Goal: Task Accomplishment & Management: Use online tool/utility

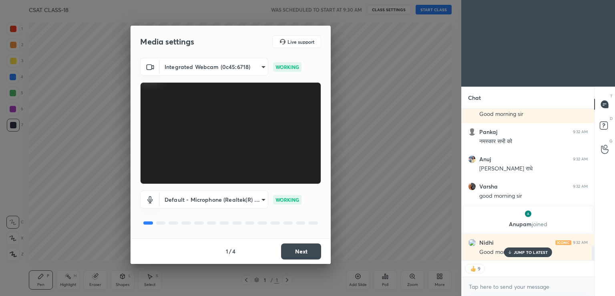
click at [292, 248] on button "Next" at bounding box center [301, 251] width 40 height 16
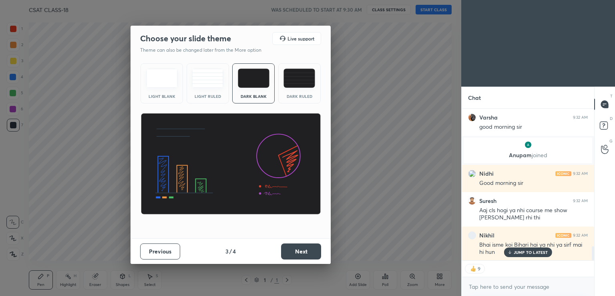
click at [292, 248] on button "Next" at bounding box center [301, 251] width 40 height 16
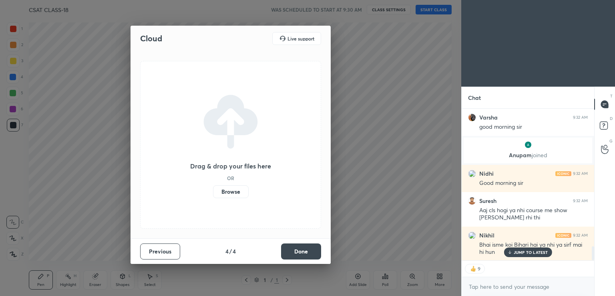
click at [292, 248] on button "Done" at bounding box center [301, 251] width 40 height 16
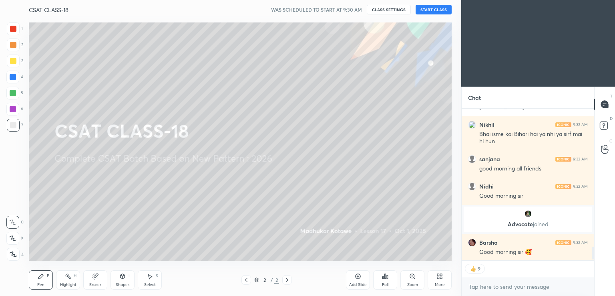
click at [516, 275] on p "JUMP TO LATEST" at bounding box center [531, 277] width 34 height 5
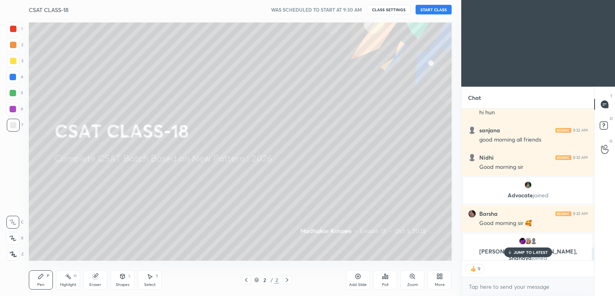
click at [435, 14] on div "CSAT CLASS-18 WAS SCHEDULED TO START AT 9:30 AM CLASS SETTINGS START CLASS" at bounding box center [240, 9] width 423 height 19
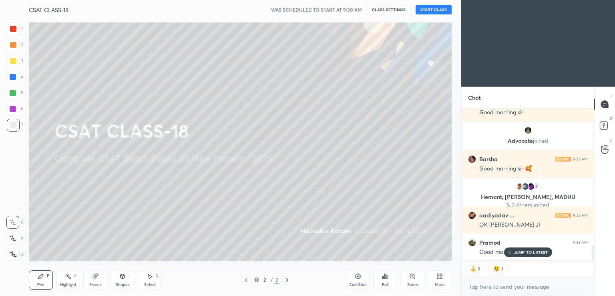
click at [435, 11] on button "START CLASS" at bounding box center [434, 10] width 36 height 10
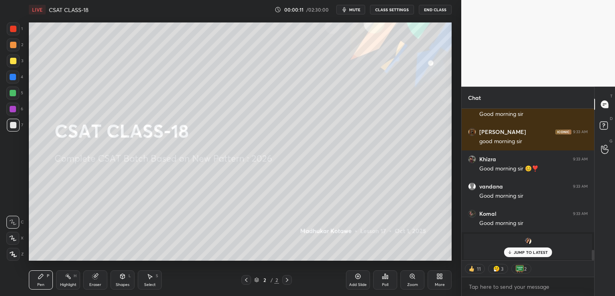
click at [356, 279] on icon at bounding box center [358, 276] width 6 height 6
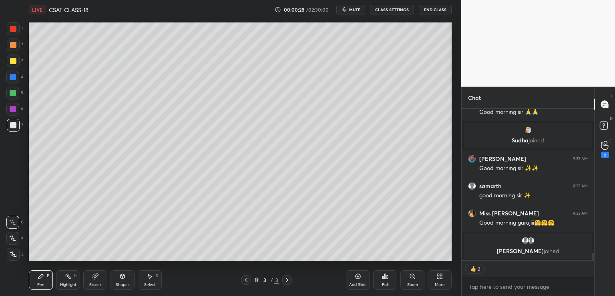
type textarea "x"
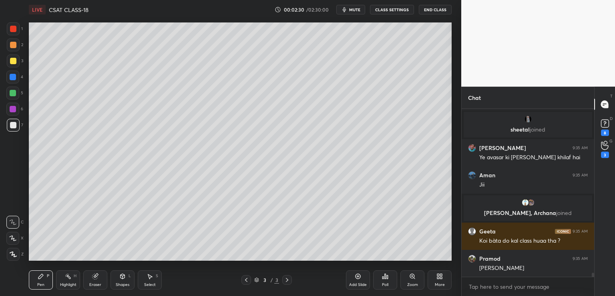
click at [433, 10] on button "End Class" at bounding box center [435, 10] width 33 height 10
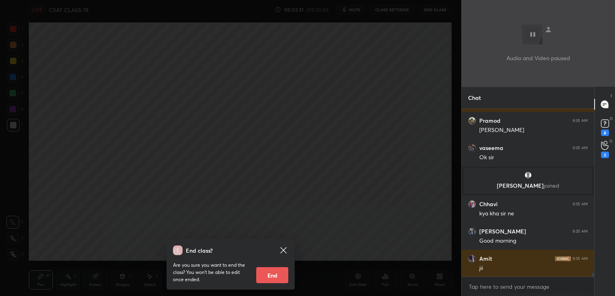
click at [315, 106] on div "End class? Are you sure you want to end the class? You won’t be able to edit on…" at bounding box center [230, 148] width 461 height 296
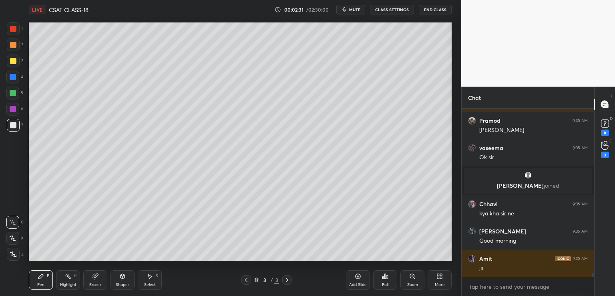
click at [399, 9] on button "CLASS SETTINGS" at bounding box center [392, 10] width 44 height 10
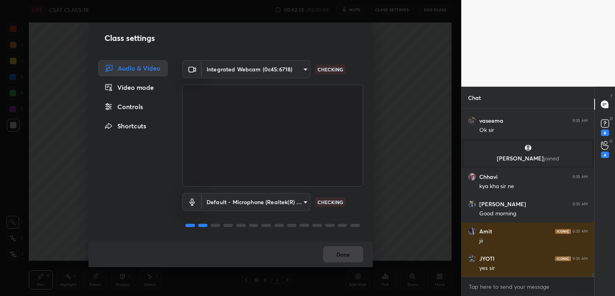
click at [133, 108] on div "Controls" at bounding box center [133, 107] width 70 height 16
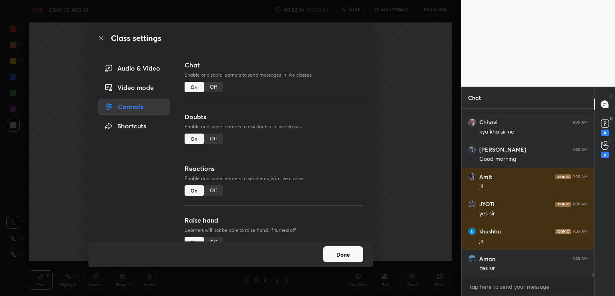
click at [209, 87] on div "Off" at bounding box center [213, 87] width 19 height 10
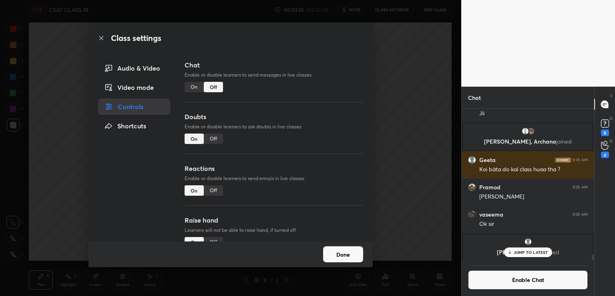
click at [215, 189] on div "Off" at bounding box center [213, 190] width 19 height 10
click at [211, 138] on div "Off" at bounding box center [213, 138] width 19 height 10
click at [346, 256] on button "Done" at bounding box center [343, 254] width 40 height 16
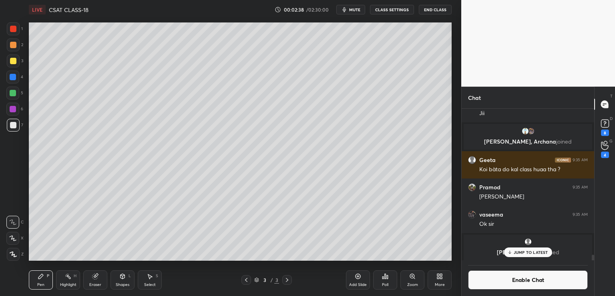
click at [441, 280] on div "More" at bounding box center [440, 279] width 24 height 19
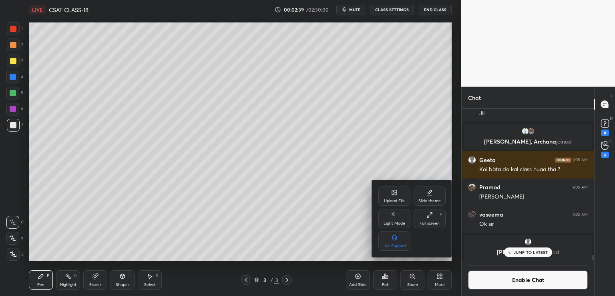
click at [398, 204] on div "Upload File" at bounding box center [394, 195] width 32 height 19
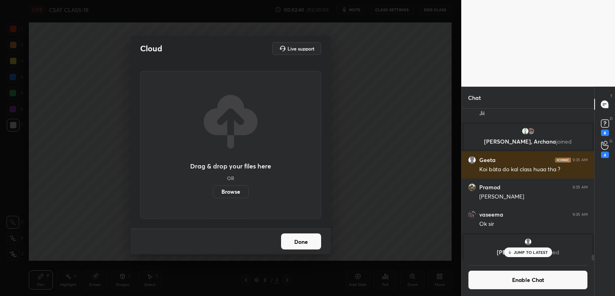
click at [233, 194] on label "Browse" at bounding box center [231, 191] width 36 height 13
click at [213, 194] on input "Browse" at bounding box center [213, 191] width 0 height 13
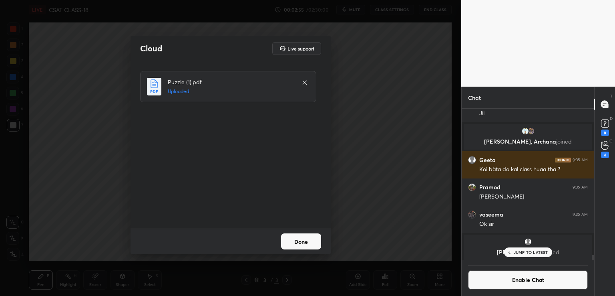
click at [304, 244] on button "Done" at bounding box center [301, 241] width 40 height 16
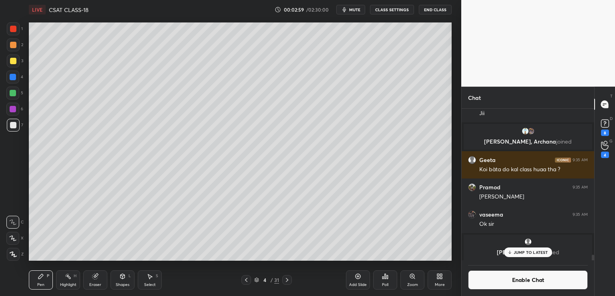
click at [287, 279] on icon at bounding box center [287, 279] width 6 height 6
click at [288, 280] on icon at bounding box center [287, 280] width 2 height 4
click at [288, 279] on icon at bounding box center [287, 279] width 6 height 6
click at [288, 280] on icon at bounding box center [287, 280] width 2 height 4
click at [286, 279] on icon at bounding box center [287, 279] width 6 height 6
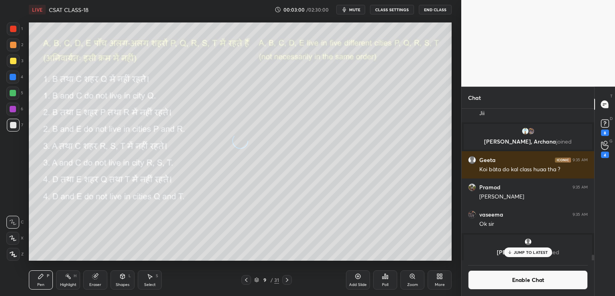
click at [287, 279] on icon at bounding box center [287, 279] width 6 height 6
click at [287, 280] on icon at bounding box center [287, 280] width 2 height 4
click at [286, 281] on icon at bounding box center [287, 279] width 6 height 6
click at [287, 280] on icon at bounding box center [287, 279] width 6 height 6
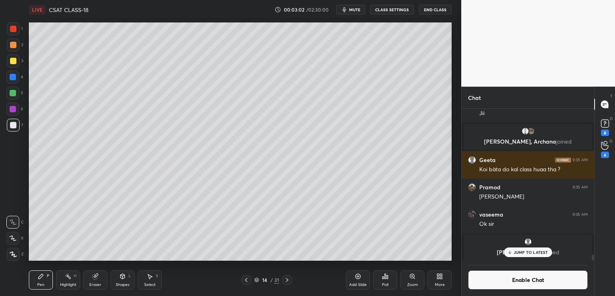
click at [286, 281] on icon at bounding box center [287, 279] width 6 height 6
click at [288, 281] on icon at bounding box center [287, 279] width 6 height 6
click at [289, 280] on icon at bounding box center [287, 279] width 6 height 6
click at [290, 280] on div at bounding box center [287, 280] width 10 height 10
click at [287, 281] on icon at bounding box center [287, 279] width 6 height 6
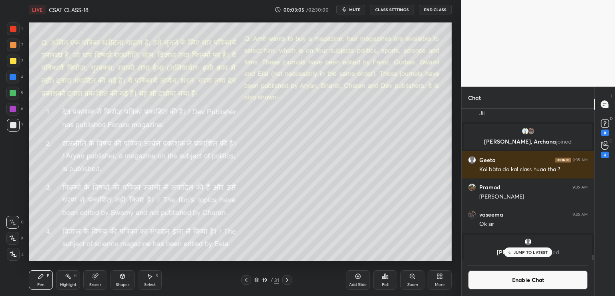
click at [247, 280] on icon at bounding box center [246, 279] width 6 height 6
click at [246, 280] on icon at bounding box center [246, 280] width 2 height 4
click at [248, 279] on icon at bounding box center [246, 279] width 6 height 6
click at [12, 76] on div at bounding box center [13, 77] width 6 height 6
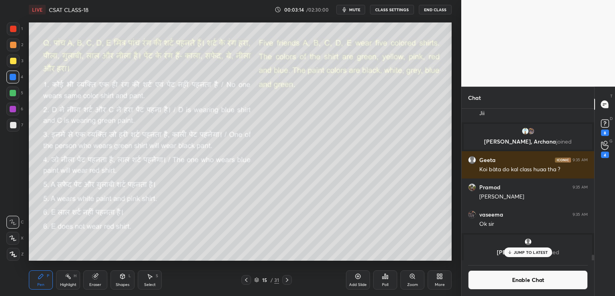
click at [13, 123] on div at bounding box center [13, 125] width 6 height 6
click at [12, 62] on div at bounding box center [13, 61] width 6 height 6
click at [116, 282] on div "Shapes" at bounding box center [123, 284] width 14 height 4
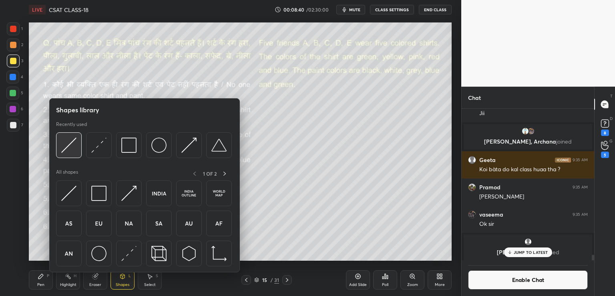
click at [65, 147] on img at bounding box center [68, 144] width 15 height 15
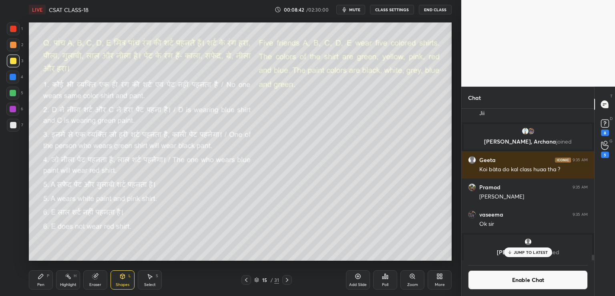
click at [44, 278] on div "Pen P" at bounding box center [41, 279] width 24 height 19
click at [14, 238] on icon at bounding box center [13, 237] width 6 height 5
click at [124, 279] on div "Shapes L" at bounding box center [123, 279] width 24 height 19
click at [292, 260] on div "Setting up your live class Poll for secs No correct answer Start poll" at bounding box center [240, 141] width 429 height 244
click at [40, 278] on icon at bounding box center [41, 276] width 6 height 6
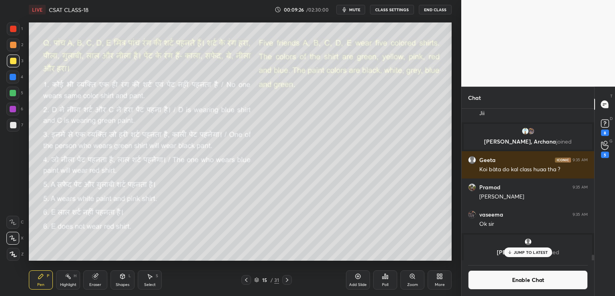
click at [124, 275] on icon at bounding box center [122, 276] width 6 height 6
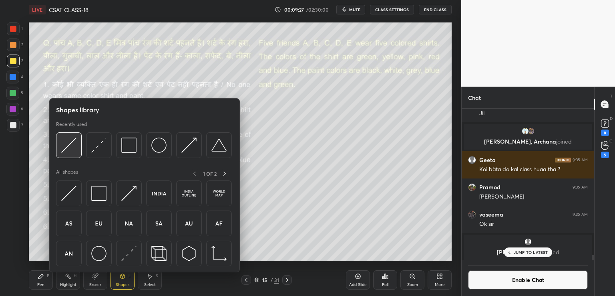
click at [69, 145] on img at bounding box center [68, 144] width 15 height 15
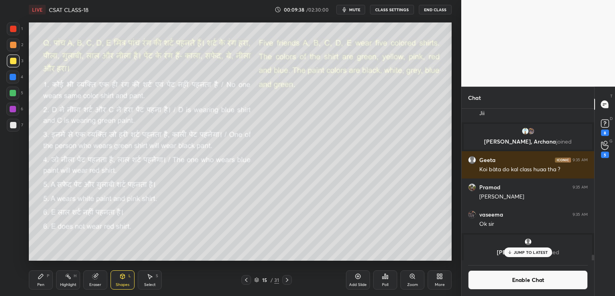
click at [37, 276] on div "Pen P" at bounding box center [41, 279] width 24 height 19
click at [604, 153] on div "5" at bounding box center [605, 154] width 8 height 6
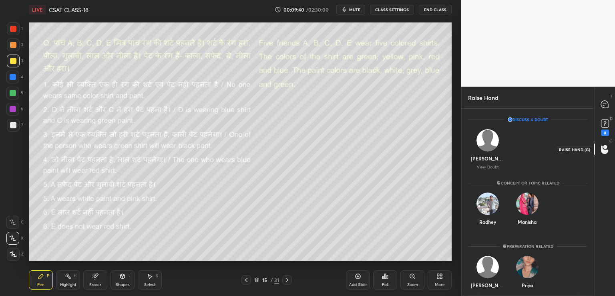
scroll to position [2, 2]
click at [604, 127] on rect at bounding box center [605, 124] width 8 height 8
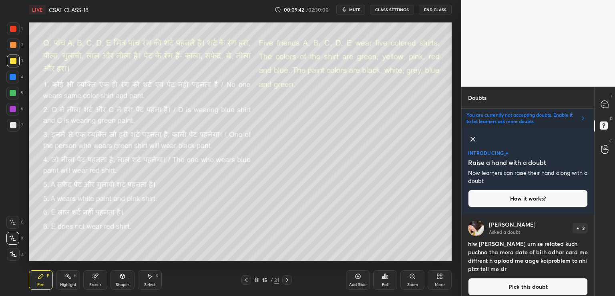
click at [474, 138] on icon at bounding box center [473, 139] width 10 height 10
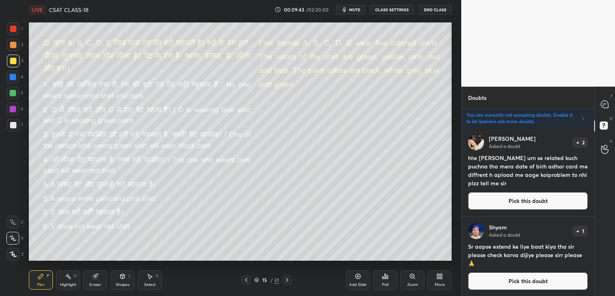
scroll to position [165, 130]
click at [602, 105] on icon at bounding box center [604, 104] width 7 height 7
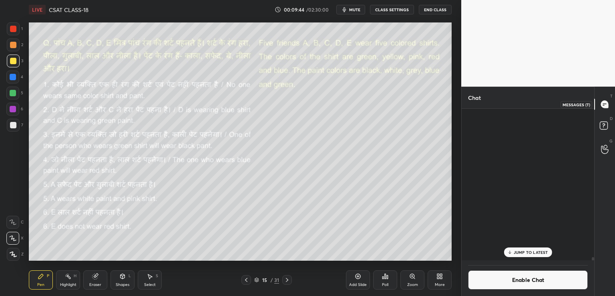
scroll to position [149, 130]
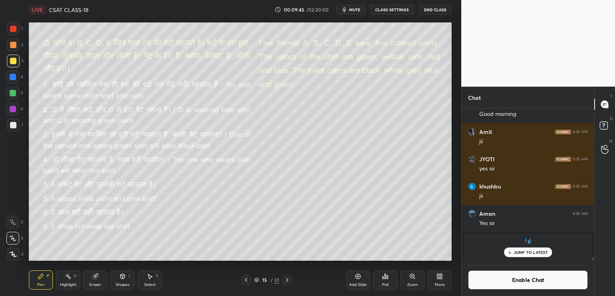
click at [517, 255] on div "JUMP TO LATEST" at bounding box center [528, 252] width 48 height 10
click at [12, 122] on div at bounding box center [13, 125] width 6 height 6
click at [498, 279] on button "Enable Chat" at bounding box center [528, 279] width 120 height 19
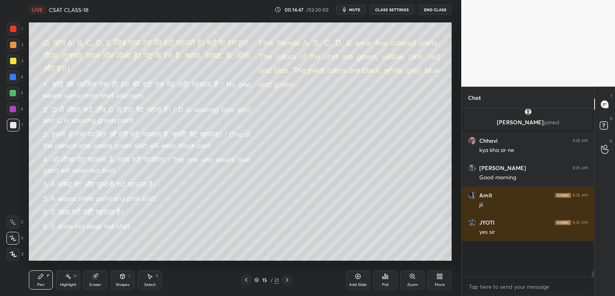
scroll to position [165, 130]
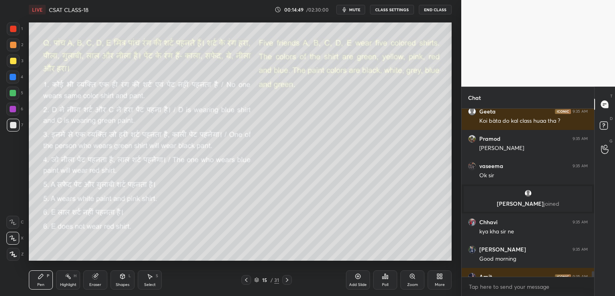
click at [592, 274] on div at bounding box center [593, 274] width 2 height 6
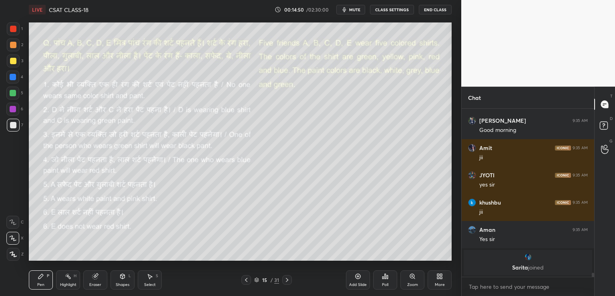
click at [592, 281] on div "[PERSON_NAME] joined [PERSON_NAME] 9:35 AM kya kha [PERSON_NAME] 9:35 AM Good m…" at bounding box center [528, 202] width 133 height 187
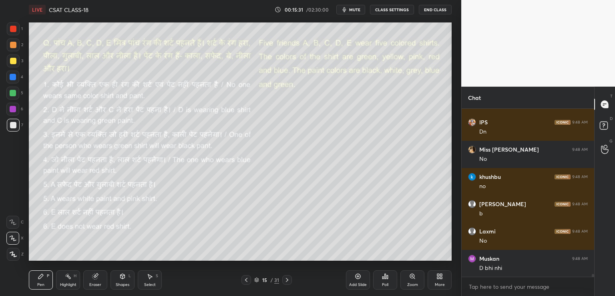
scroll to position [10404, 0]
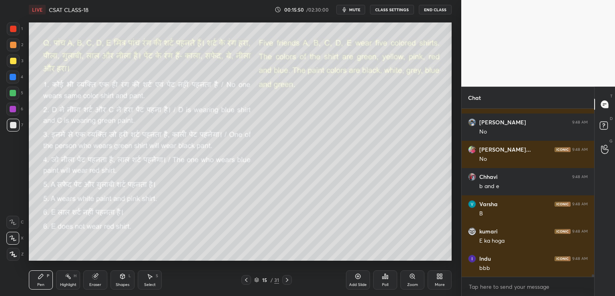
click at [391, 8] on button "CLASS SETTINGS" at bounding box center [392, 10] width 44 height 10
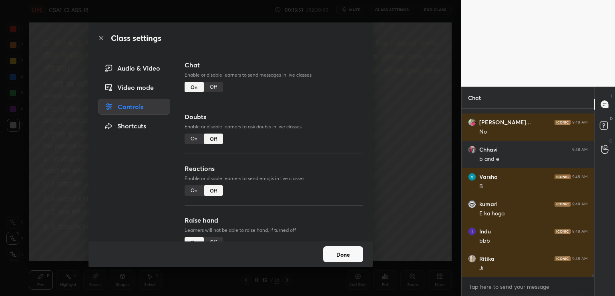
click at [207, 87] on div "Off" at bounding box center [213, 87] width 19 height 10
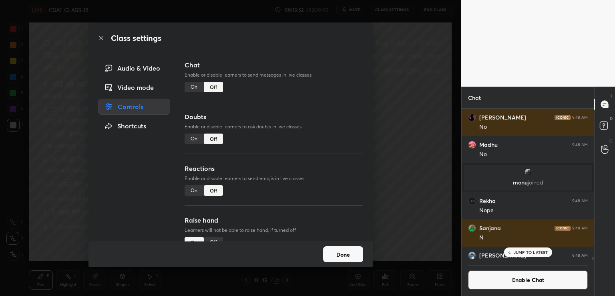
click at [413, 35] on div "Class settings Audio & Video Video mode Controls Shortcuts Chat Enable or disab…" at bounding box center [230, 148] width 461 height 296
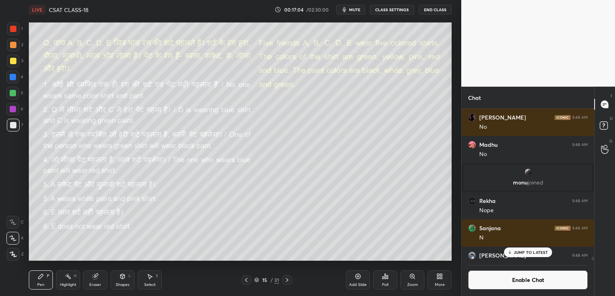
click at [521, 252] on p "JUMP TO LATEST" at bounding box center [531, 252] width 34 height 5
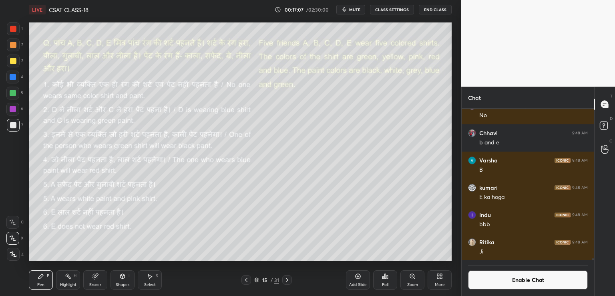
click at [519, 281] on button "Enable Chat" at bounding box center [528, 279] width 120 height 19
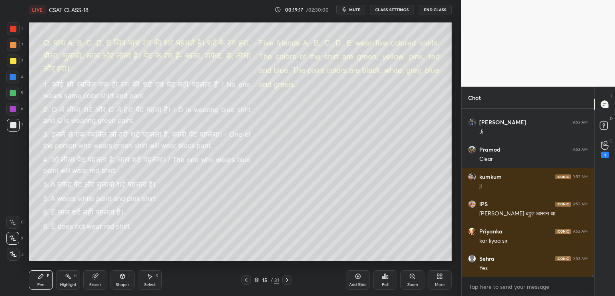
scroll to position [14515, 0]
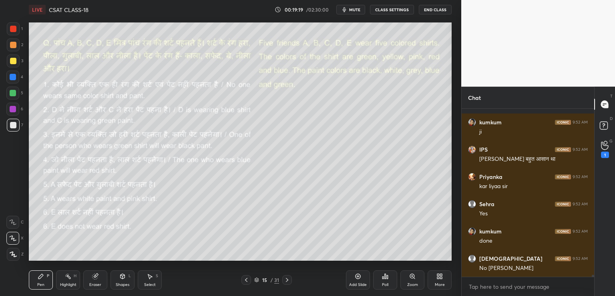
click at [392, 10] on button "CLASS SETTINGS" at bounding box center [392, 10] width 44 height 10
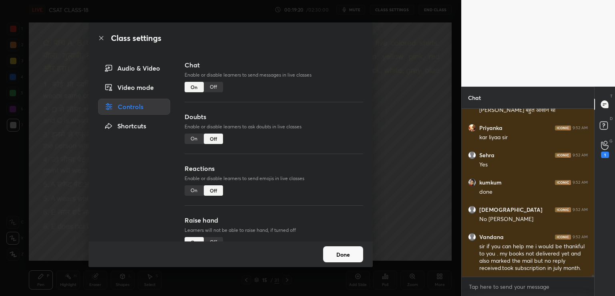
click at [207, 87] on div "Off" at bounding box center [213, 87] width 19 height 10
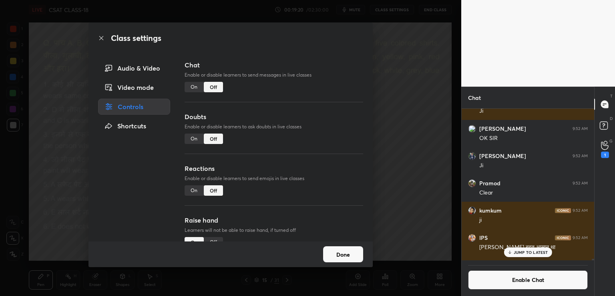
scroll to position [14346, 0]
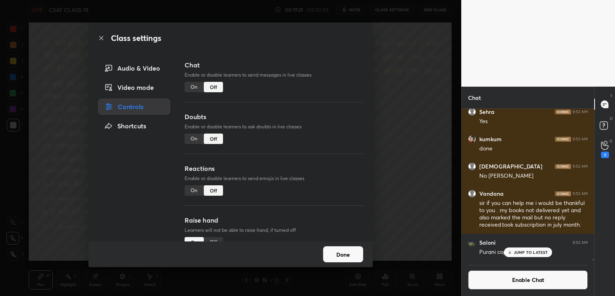
click at [388, 93] on div "Class settings Audio & Video Video mode Controls Shortcuts Chat Enable or disab…" at bounding box center [230, 148] width 461 height 296
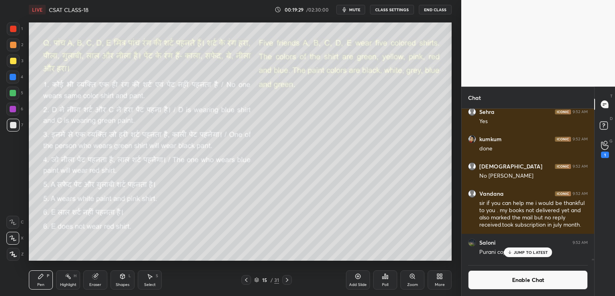
click at [288, 281] on icon at bounding box center [287, 279] width 6 height 6
click at [287, 279] on icon at bounding box center [287, 279] width 6 height 6
click at [14, 61] on div at bounding box center [13, 61] width 6 height 6
click at [16, 124] on div at bounding box center [13, 125] width 6 height 6
click at [14, 61] on div at bounding box center [13, 61] width 6 height 6
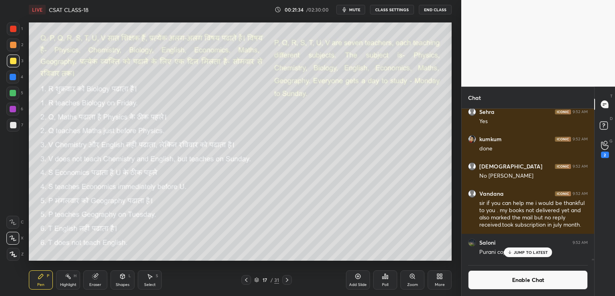
click at [382, 257] on div "LIVE CSAT CLASS-18 00:21:34 / 02:30:00 mute CLASS SETTINGS End Class Setting up…" at bounding box center [240, 148] width 429 height 296
click at [125, 279] on div "Shapes L" at bounding box center [123, 279] width 24 height 19
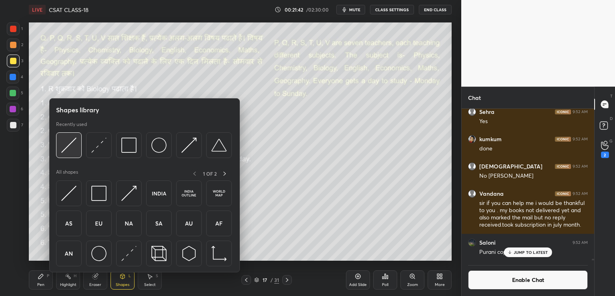
click at [71, 146] on img at bounding box center [68, 144] width 15 height 15
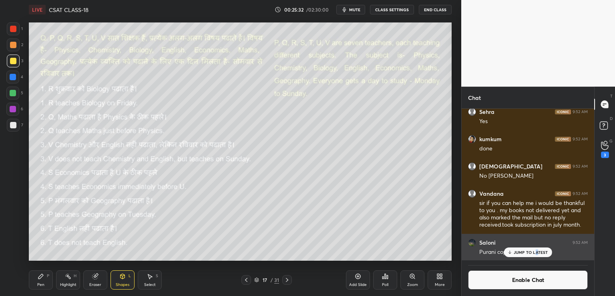
click at [537, 250] on p "JUMP TO LATEST" at bounding box center [531, 252] width 34 height 5
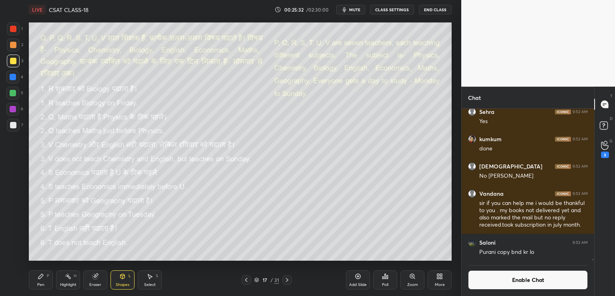
click at [604, 154] on div "3" at bounding box center [605, 154] width 8 height 6
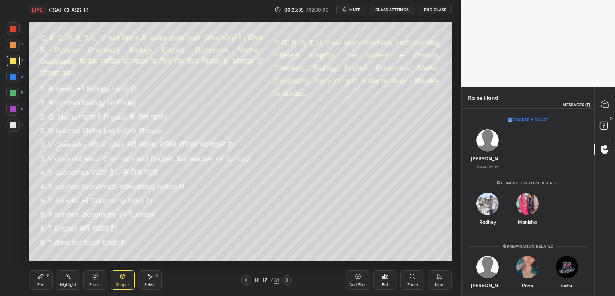
click at [602, 105] on icon at bounding box center [604, 104] width 7 height 7
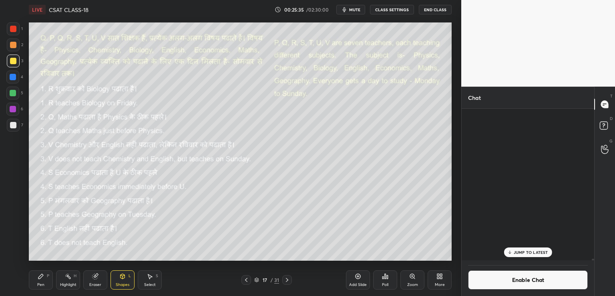
scroll to position [149, 130]
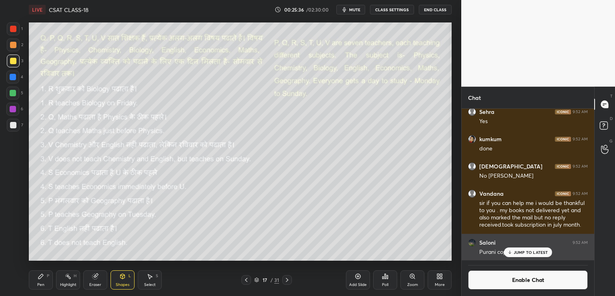
click at [518, 252] on p "JUMP TO LATEST" at bounding box center [531, 252] width 34 height 5
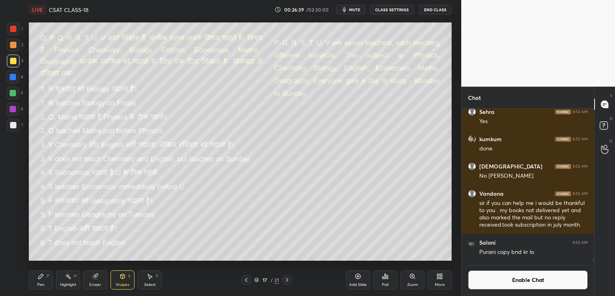
click at [431, 9] on button "End Class" at bounding box center [435, 10] width 33 height 10
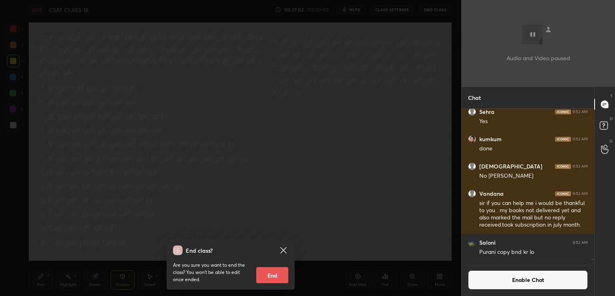
click at [414, 145] on div "End class? Are you sure you want to end the class? You won’t be able to edit on…" at bounding box center [230, 148] width 461 height 296
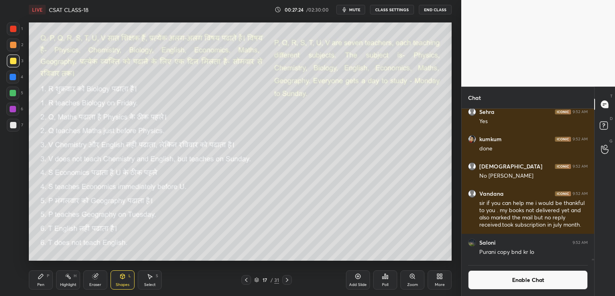
click at [12, 124] on div at bounding box center [13, 125] width 6 height 6
click at [40, 277] on icon at bounding box center [40, 276] width 5 height 5
click at [384, 277] on icon at bounding box center [385, 276] width 6 height 6
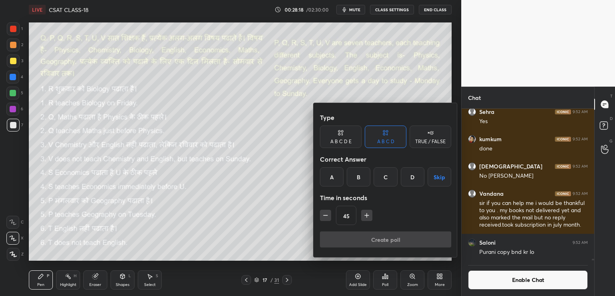
click at [326, 215] on icon "button" at bounding box center [326, 215] width 8 height 8
type input "30"
click at [438, 177] on button "Skip" at bounding box center [440, 176] width 24 height 19
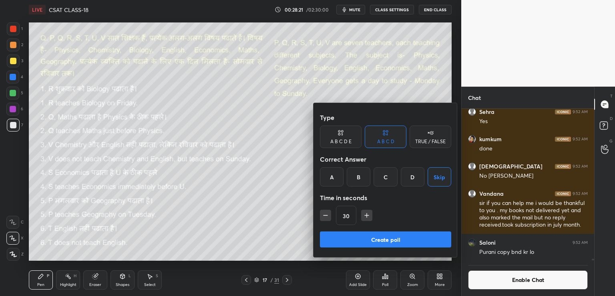
click at [383, 238] on button "Create poll" at bounding box center [385, 239] width 131 height 16
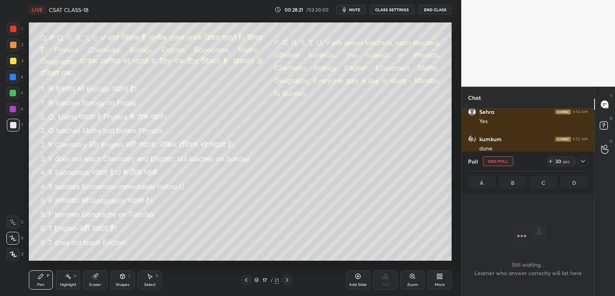
scroll to position [143, 130]
click at [13, 63] on div at bounding box center [13, 61] width 6 height 6
click at [583, 162] on icon at bounding box center [583, 161] width 6 height 6
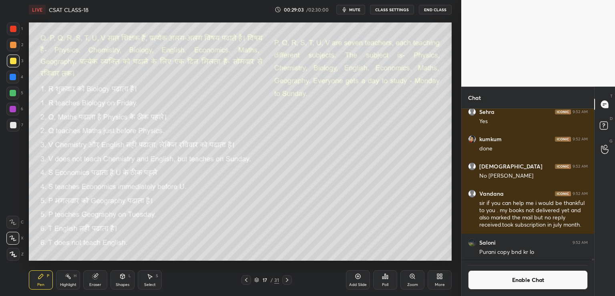
scroll to position [2, 2]
click at [13, 128] on div at bounding box center [13, 125] width 6 height 6
click at [493, 280] on button "Enable Chat" at bounding box center [528, 279] width 120 height 19
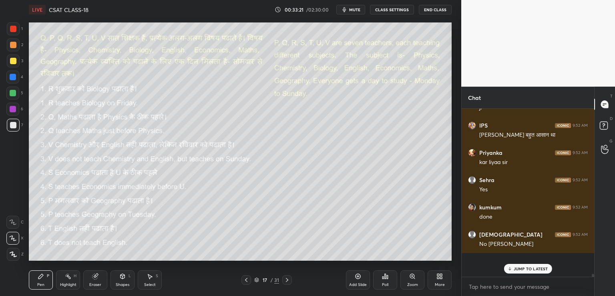
scroll to position [165, 130]
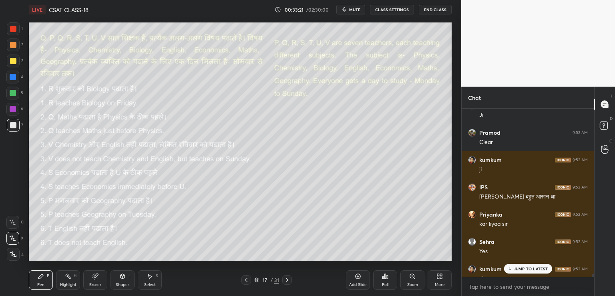
click at [514, 266] on p "JUMP TO LATEST" at bounding box center [531, 268] width 34 height 5
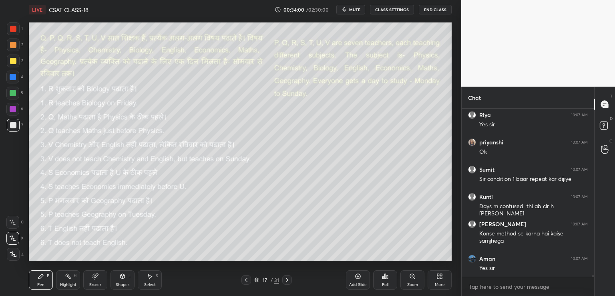
scroll to position [17088, 0]
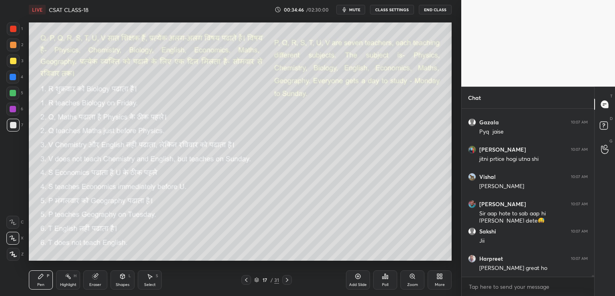
click at [392, 10] on button "CLASS SETTINGS" at bounding box center [392, 10] width 44 height 10
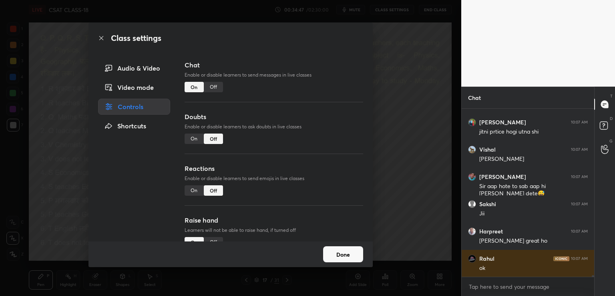
click at [214, 87] on div "Off" at bounding box center [213, 87] width 19 height 10
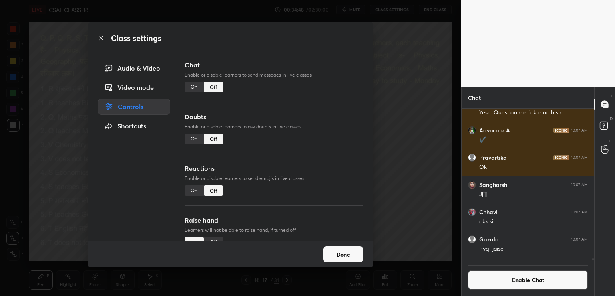
click at [386, 65] on div "Class settings Audio & Video Video mode Controls Shortcuts Chat Enable or disab…" at bounding box center [230, 148] width 461 height 296
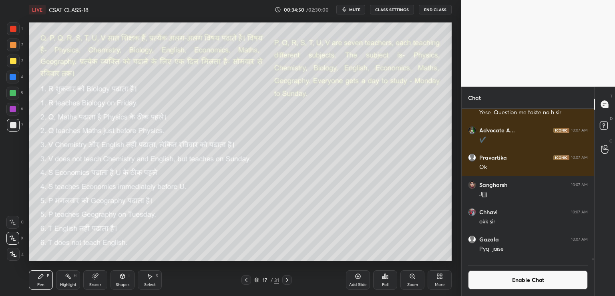
click at [287, 280] on icon at bounding box center [287, 279] width 6 height 6
click at [287, 278] on icon at bounding box center [287, 279] width 6 height 6
click at [14, 63] on div at bounding box center [13, 61] width 6 height 6
click at [13, 124] on div at bounding box center [13, 125] width 6 height 6
click at [11, 61] on div at bounding box center [13, 61] width 6 height 6
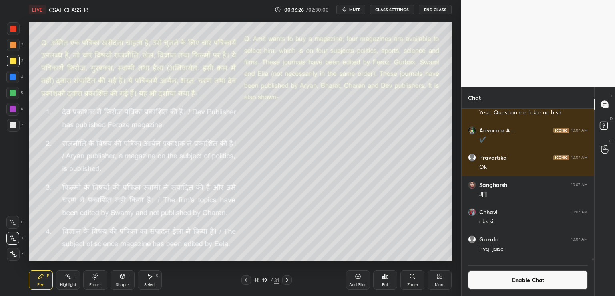
click at [122, 279] on div "Shapes L" at bounding box center [123, 279] width 24 height 19
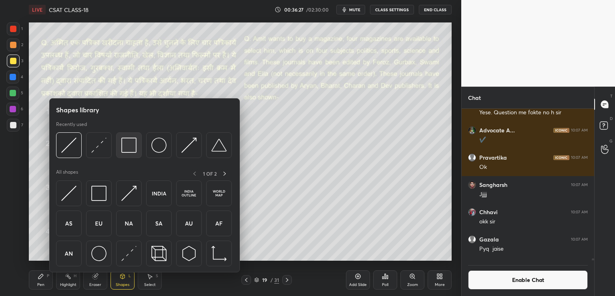
click at [125, 150] on img at bounding box center [128, 144] width 15 height 15
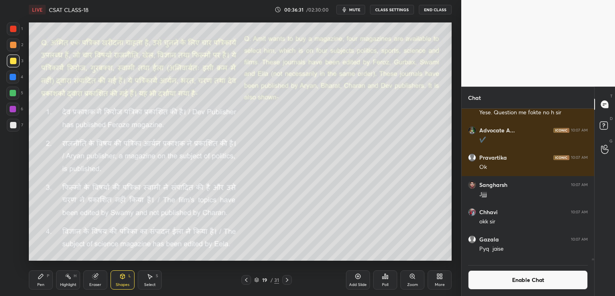
click at [117, 281] on div "Shapes L" at bounding box center [123, 279] width 24 height 19
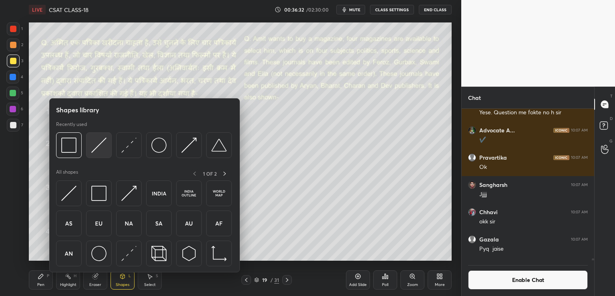
click at [95, 147] on img at bounding box center [98, 144] width 15 height 15
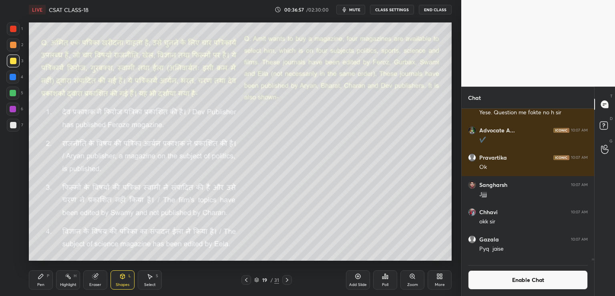
click at [43, 274] on icon at bounding box center [41, 276] width 6 height 6
click at [604, 150] on icon at bounding box center [605, 149] width 8 height 9
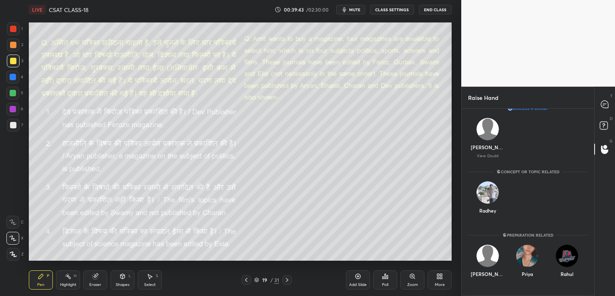
scroll to position [0, 0]
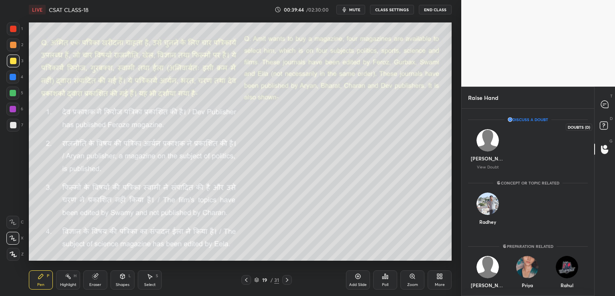
click at [601, 126] on rect at bounding box center [604, 126] width 8 height 8
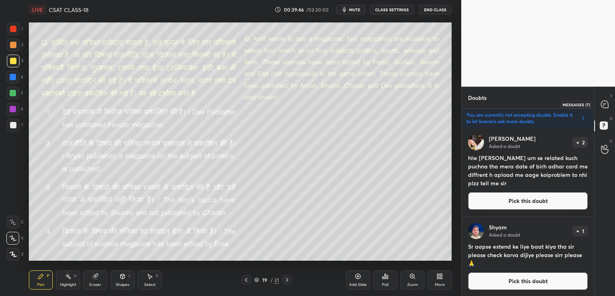
click at [604, 107] on icon at bounding box center [604, 104] width 7 height 7
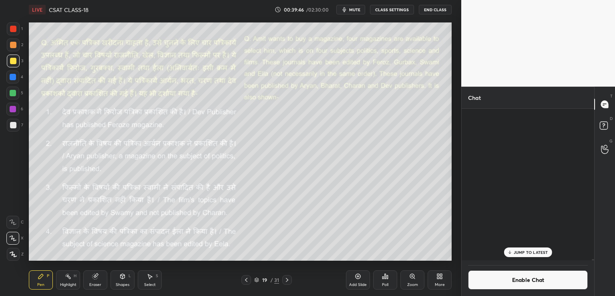
scroll to position [149, 130]
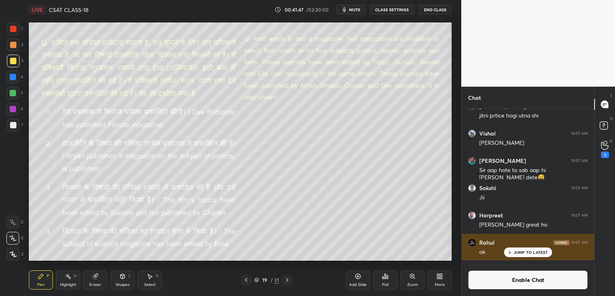
click at [512, 253] on div "JUMP TO LATEST" at bounding box center [528, 252] width 48 height 10
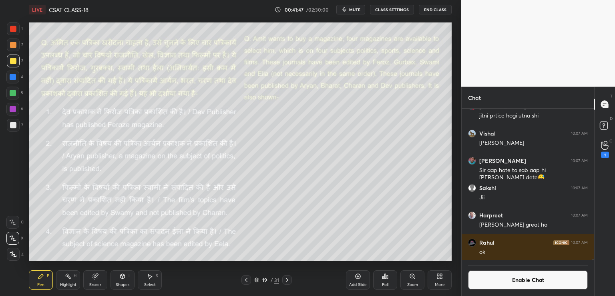
click at [505, 282] on button "Enable Chat" at bounding box center [528, 279] width 120 height 19
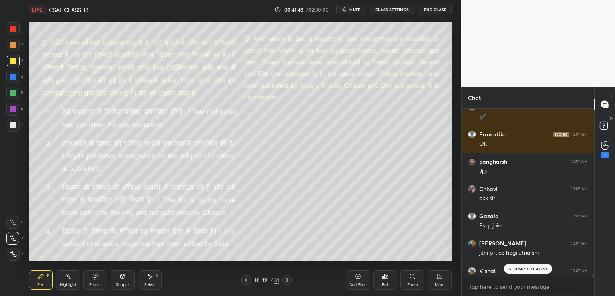
click at [513, 269] on div "JUMP TO LATEST" at bounding box center [528, 269] width 48 height 10
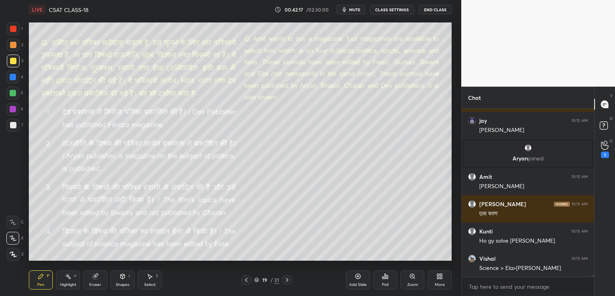
scroll to position [19016, 0]
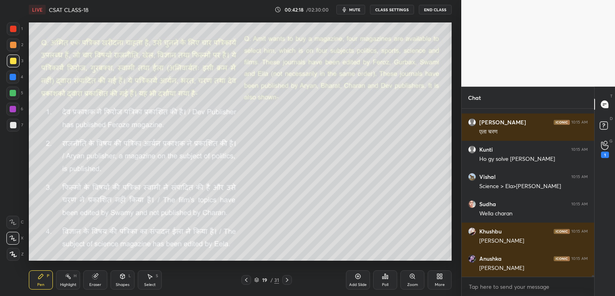
click at [392, 12] on button "CLASS SETTINGS" at bounding box center [392, 10] width 44 height 10
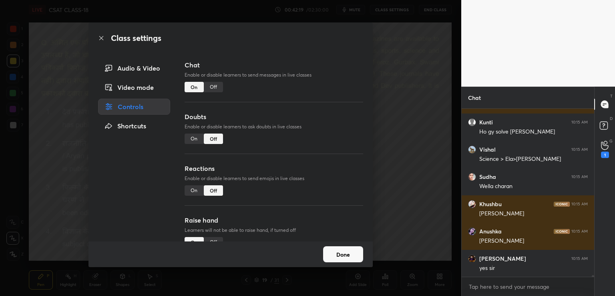
click at [211, 87] on div "Off" at bounding box center [213, 87] width 19 height 10
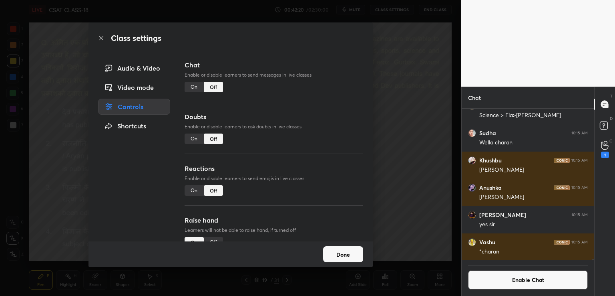
click at [415, 52] on div "Class settings Audio & Video Video mode Controls Shortcuts Chat Enable or disab…" at bounding box center [230, 148] width 461 height 296
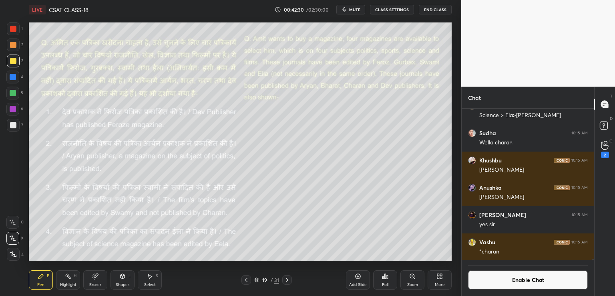
click at [17, 125] on div at bounding box center [13, 125] width 13 height 13
click at [15, 62] on div at bounding box center [13, 61] width 6 height 6
drag, startPoint x: 120, startPoint y: 282, endPoint x: 119, endPoint y: 278, distance: 5.0
click at [121, 282] on div "Shapes" at bounding box center [123, 284] width 14 height 4
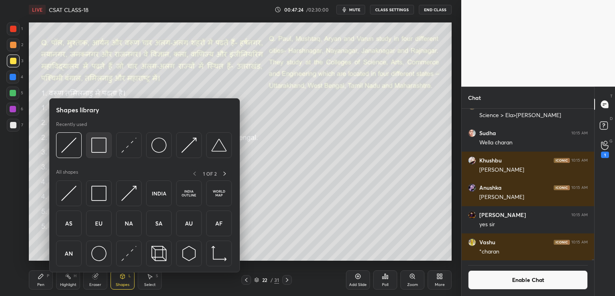
click at [106, 144] on img at bounding box center [98, 144] width 15 height 15
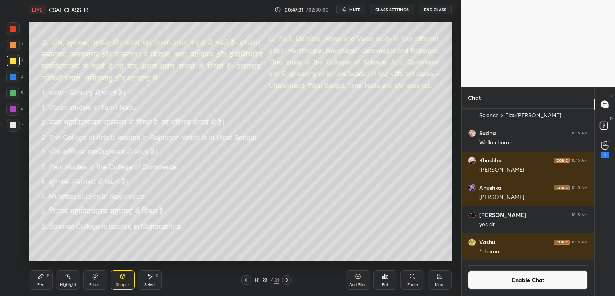
click at [117, 282] on div "Shapes" at bounding box center [123, 284] width 14 height 4
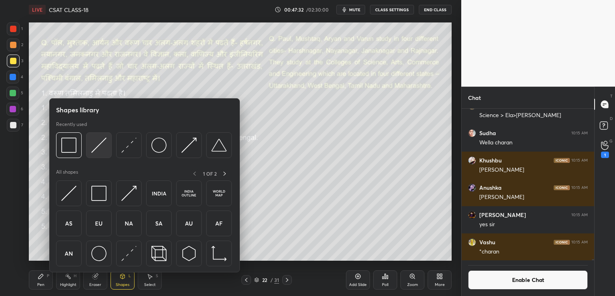
click at [102, 143] on img at bounding box center [98, 144] width 15 height 15
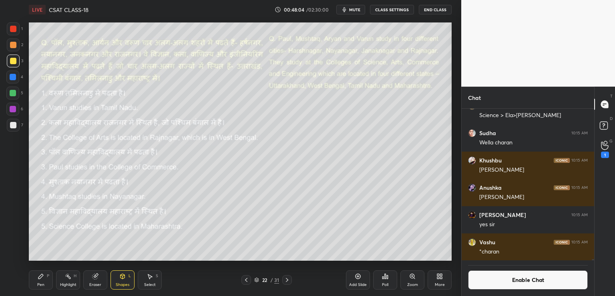
click at [36, 279] on div "Pen P" at bounding box center [41, 279] width 24 height 19
click at [96, 278] on icon at bounding box center [95, 276] width 5 height 5
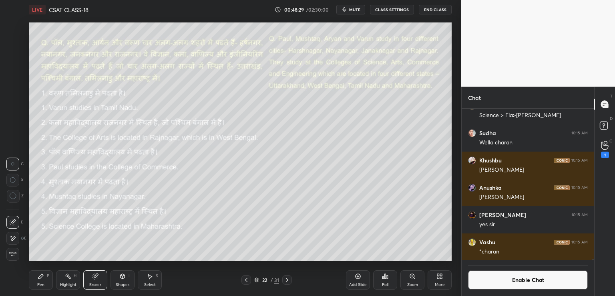
click at [36, 284] on div "Pen P" at bounding box center [41, 279] width 24 height 19
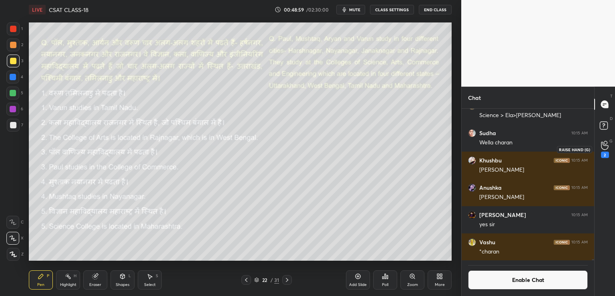
click at [605, 152] on div "2" at bounding box center [605, 154] width 8 height 6
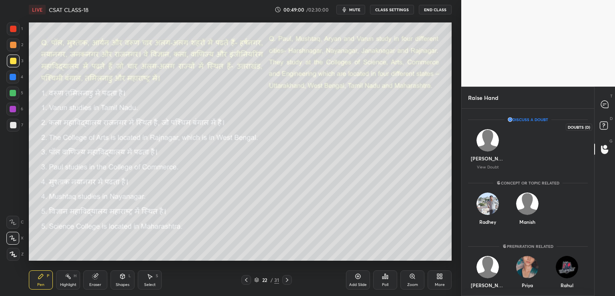
click at [601, 129] on rect at bounding box center [604, 126] width 8 height 8
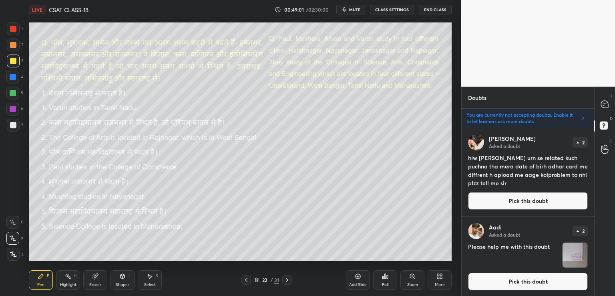
scroll to position [165, 130]
click at [606, 106] on icon at bounding box center [604, 104] width 7 height 7
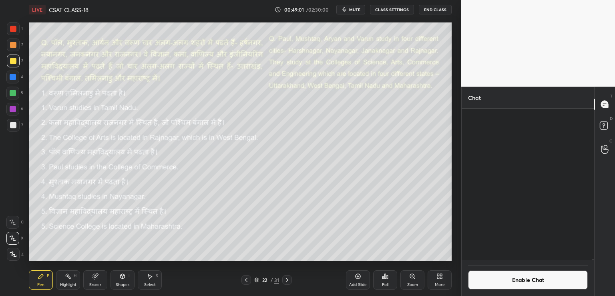
scroll to position [149, 130]
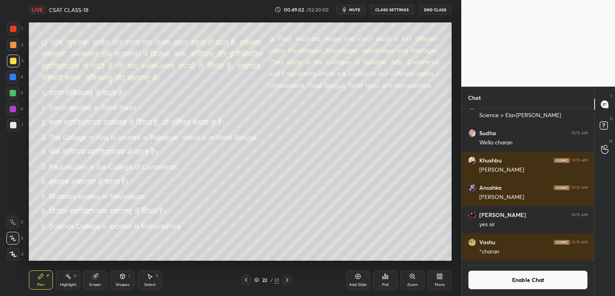
click at [437, 9] on button "End Class" at bounding box center [435, 10] width 33 height 10
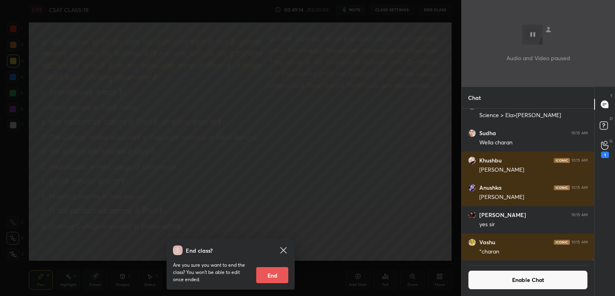
click at [425, 27] on div "End class? Are you sure you want to end the class? You won’t be able to edit on…" at bounding box center [230, 148] width 461 height 296
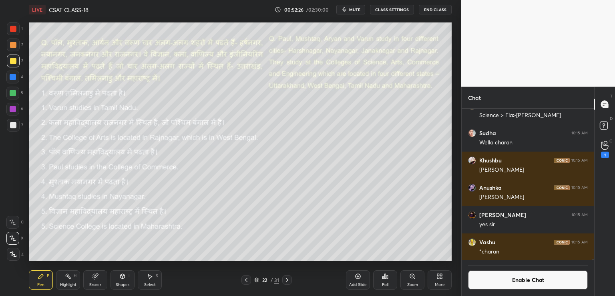
click at [354, 10] on span "mute" at bounding box center [354, 10] width 11 height 6
click at [354, 7] on span "unmute" at bounding box center [354, 10] width 17 height 6
click at [605, 153] on div "1" at bounding box center [605, 154] width 8 height 6
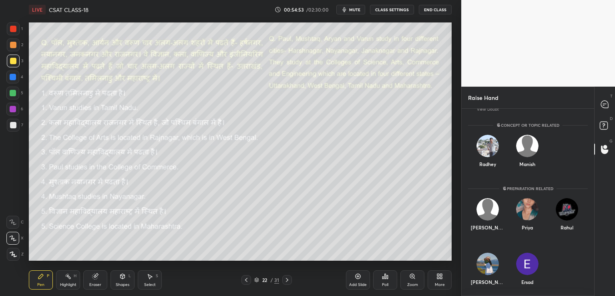
scroll to position [63, 0]
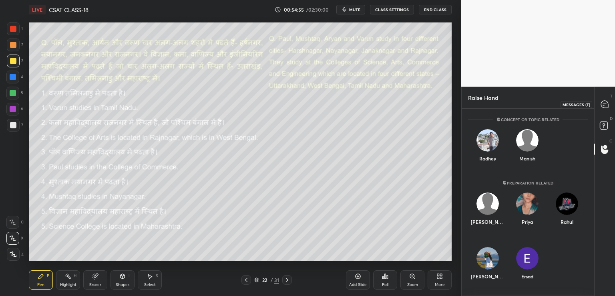
click at [605, 103] on icon at bounding box center [605, 104] width 8 height 8
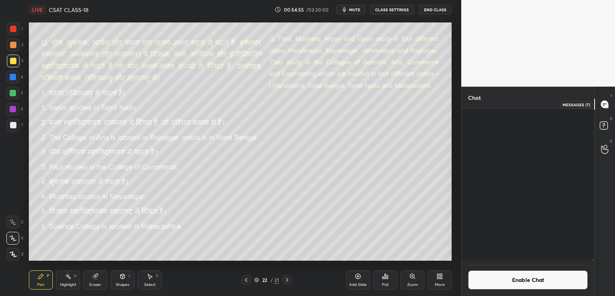
scroll to position [149, 130]
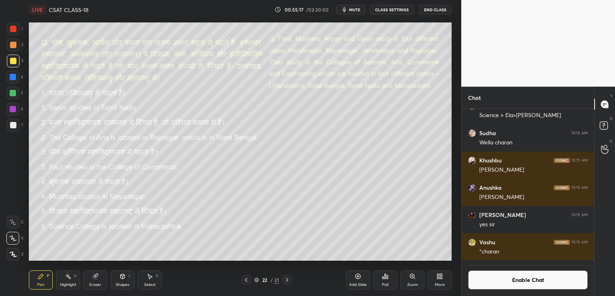
click at [527, 281] on button "Enable Chat" at bounding box center [528, 279] width 120 height 19
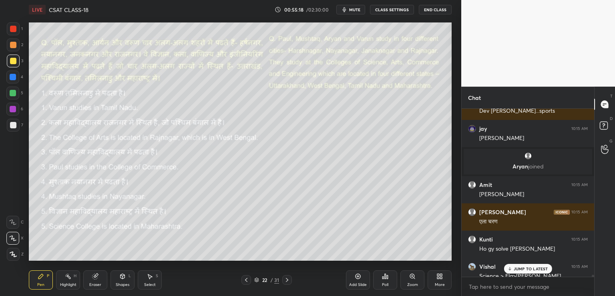
click at [521, 266] on p "JUMP TO LATEST" at bounding box center [531, 268] width 34 height 5
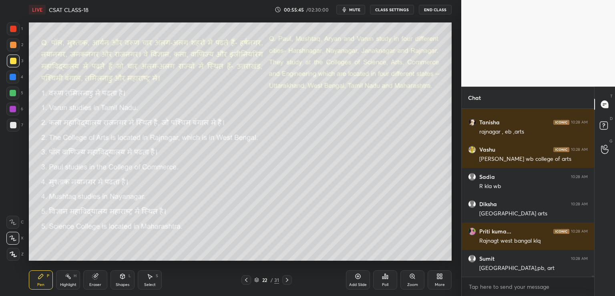
scroll to position [22684, 0]
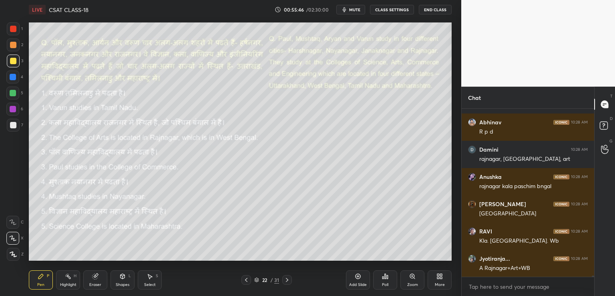
click at [396, 8] on button "CLASS SETTINGS" at bounding box center [392, 10] width 44 height 10
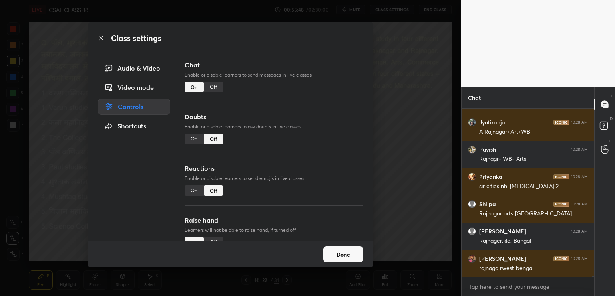
click at [214, 87] on div "Off" at bounding box center [213, 87] width 19 height 10
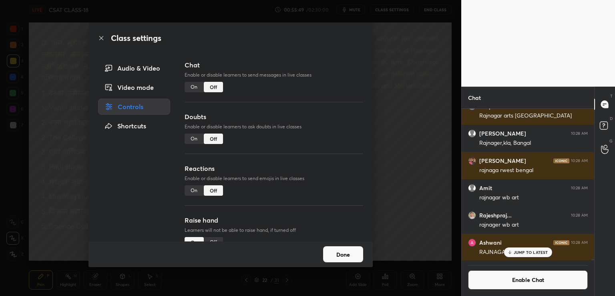
click at [429, 52] on div "Class settings Audio & Video Video mode Controls Shortcuts Chat Enable or disab…" at bounding box center [230, 148] width 461 height 296
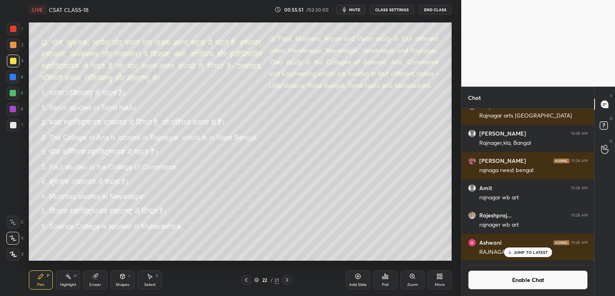
click at [12, 127] on div at bounding box center [13, 125] width 6 height 6
click at [513, 254] on div "JUMP TO LATEST" at bounding box center [528, 252] width 48 height 10
click at [14, 60] on div at bounding box center [13, 61] width 6 height 6
drag, startPoint x: 9, startPoint y: 125, endPoint x: 19, endPoint y: 126, distance: 9.6
click at [10, 125] on div at bounding box center [13, 125] width 13 height 13
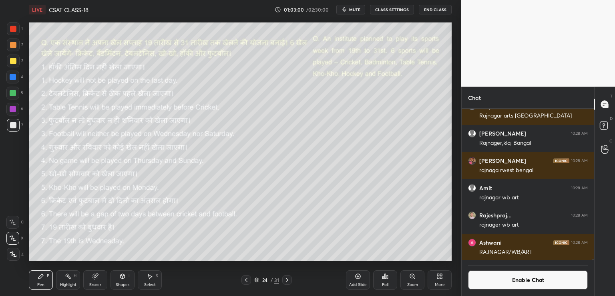
click at [120, 281] on div "Shapes L" at bounding box center [123, 279] width 24 height 19
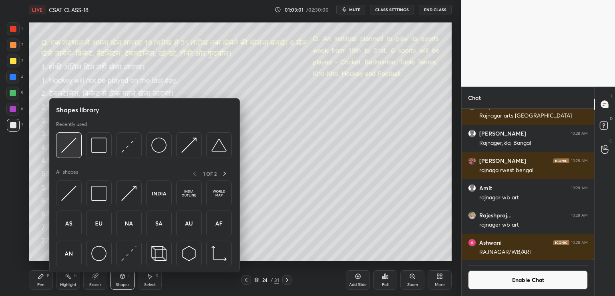
click at [66, 144] on img at bounding box center [68, 144] width 15 height 15
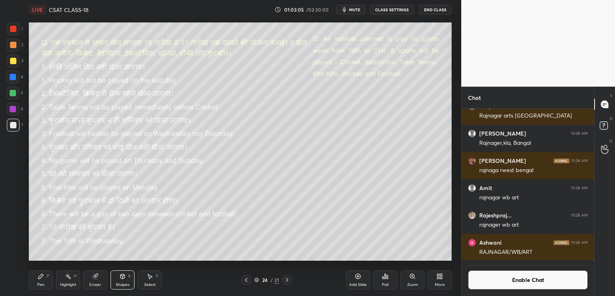
click at [40, 276] on icon at bounding box center [41, 276] width 6 height 6
click at [125, 278] on icon at bounding box center [122, 276] width 6 height 6
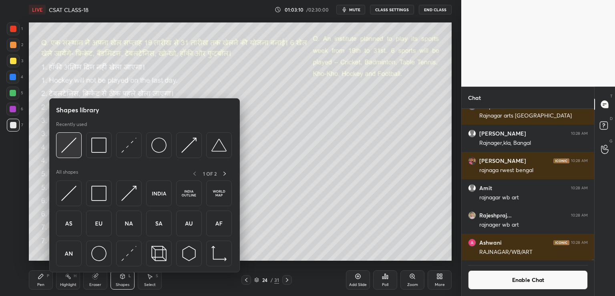
click at [71, 147] on img at bounding box center [68, 144] width 15 height 15
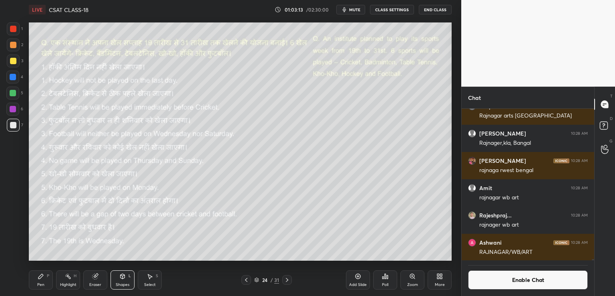
click at [40, 281] on div "Pen P" at bounding box center [41, 279] width 24 height 19
drag, startPoint x: 123, startPoint y: 278, endPoint x: 125, endPoint y: 274, distance: 4.3
click at [123, 278] on icon at bounding box center [123, 277] width 0 height 3
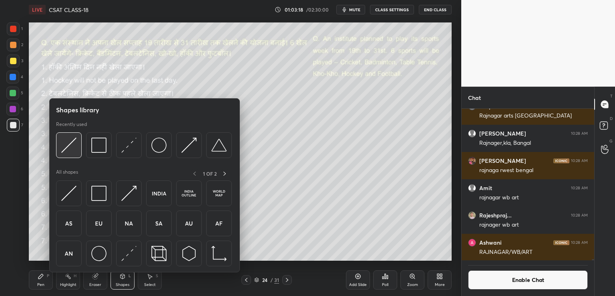
click at [66, 148] on img at bounding box center [68, 144] width 15 height 15
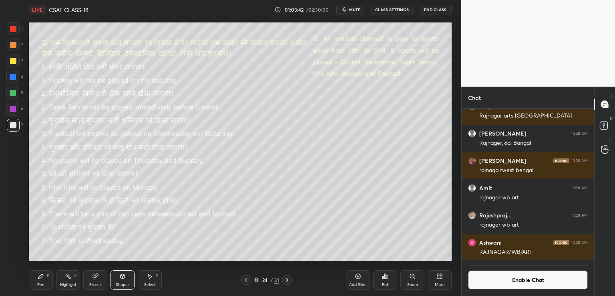
click at [37, 279] on div "Pen P" at bounding box center [41, 279] width 24 height 19
click at [356, 8] on span "mute" at bounding box center [354, 10] width 11 height 6
click at [428, 10] on button "End Class" at bounding box center [435, 10] width 33 height 10
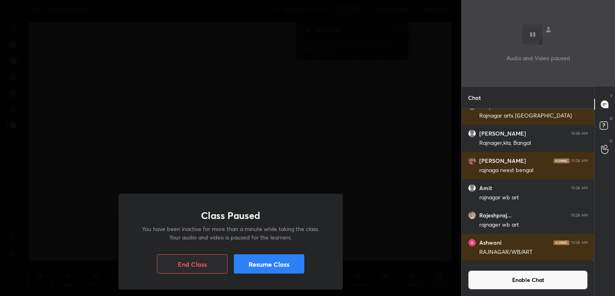
click at [299, 101] on div "Class Paused You have been inactive for more than a minute while taking the cla…" at bounding box center [230, 148] width 461 height 296
click at [256, 263] on button "Resume Class" at bounding box center [269, 263] width 70 height 19
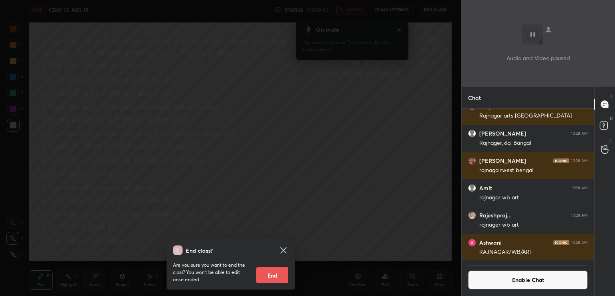
click at [283, 251] on icon at bounding box center [283, 250] width 6 height 6
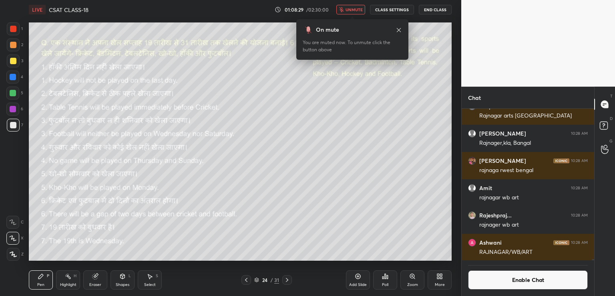
click at [355, 9] on span "unmute" at bounding box center [354, 10] width 17 height 6
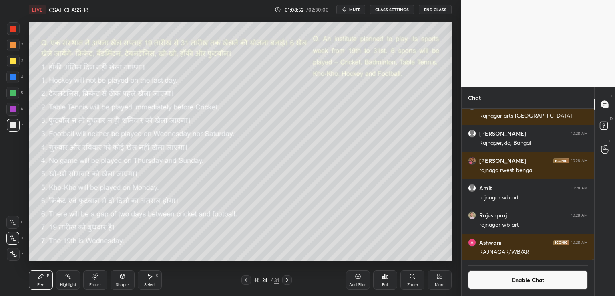
click at [386, 279] on div "Poll" at bounding box center [385, 279] width 24 height 19
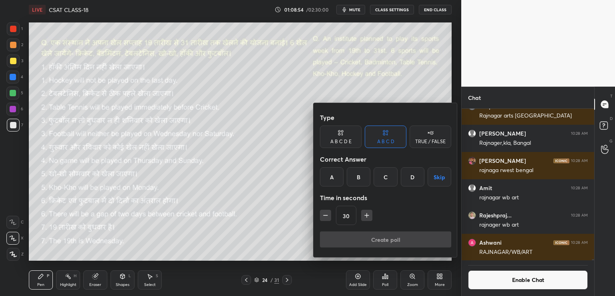
click at [332, 175] on div "A" at bounding box center [332, 176] width 24 height 19
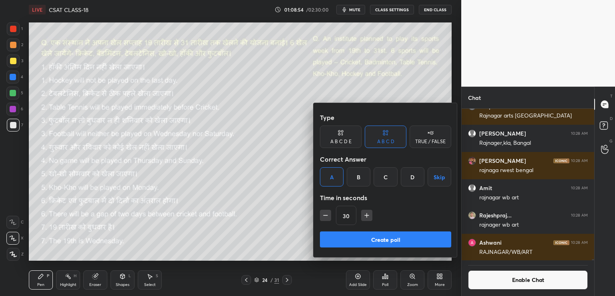
click at [349, 243] on button "Create poll" at bounding box center [385, 239] width 131 height 16
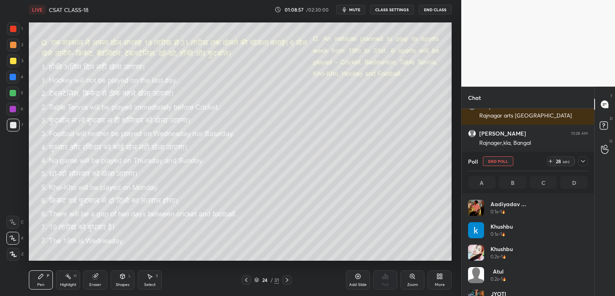
scroll to position [94, 117]
click at [12, 60] on div at bounding box center [13, 61] width 6 height 6
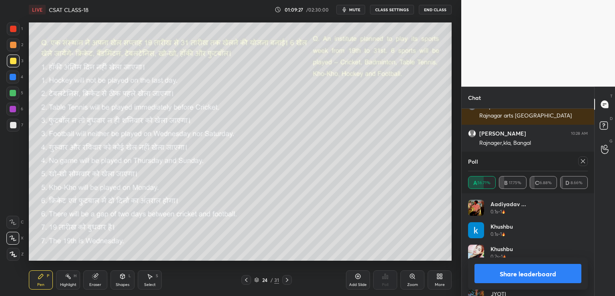
click at [582, 163] on icon at bounding box center [583, 161] width 6 height 6
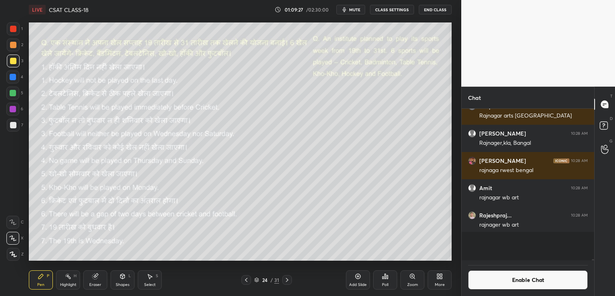
scroll to position [3, 2]
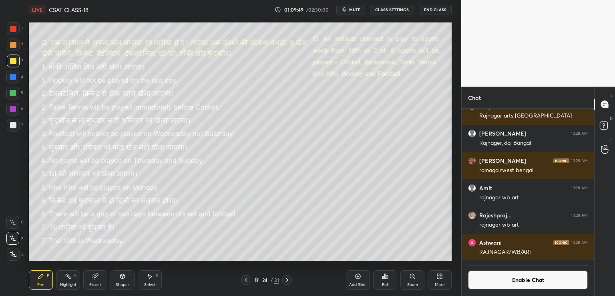
click at [95, 279] on div "Eraser" at bounding box center [95, 279] width 24 height 19
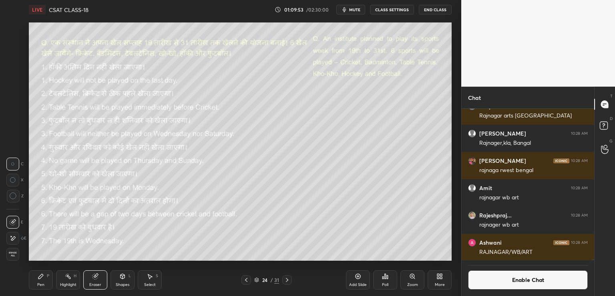
drag, startPoint x: 42, startPoint y: 277, endPoint x: 53, endPoint y: 271, distance: 12.5
click at [42, 276] on icon at bounding box center [41, 276] width 6 height 6
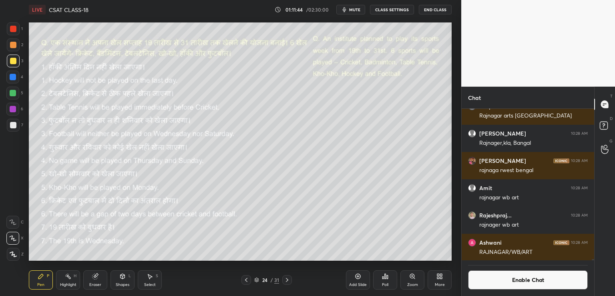
click at [92, 280] on div "Eraser" at bounding box center [95, 279] width 24 height 19
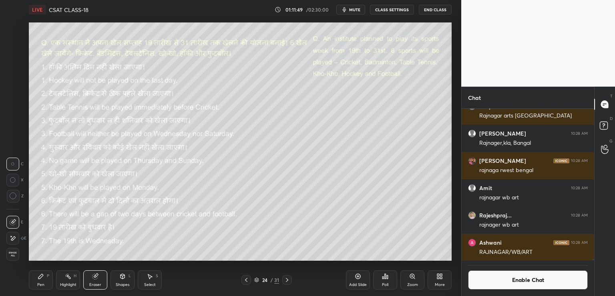
click at [43, 277] on icon at bounding box center [41, 276] width 6 height 6
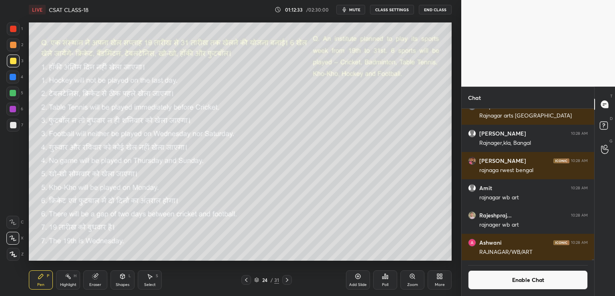
click at [518, 282] on button "Enable Chat" at bounding box center [528, 279] width 120 height 19
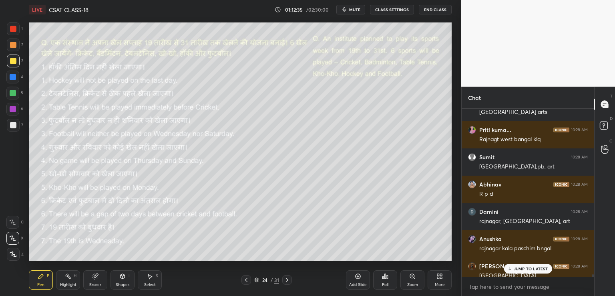
scroll to position [21833, 0]
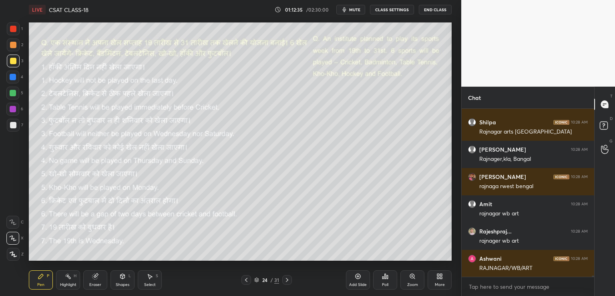
drag, startPoint x: 593, startPoint y: 274, endPoint x: 594, endPoint y: 280, distance: 5.3
click at [594, 280] on div "Puvish 10:28 AM Rajnagr- WB- Arts Priyanka 10:28 AM sir cities nhi [MEDICAL_DAT…" at bounding box center [528, 202] width 133 height 187
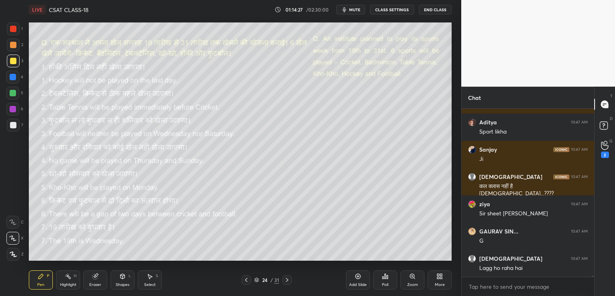
scroll to position [25791, 0]
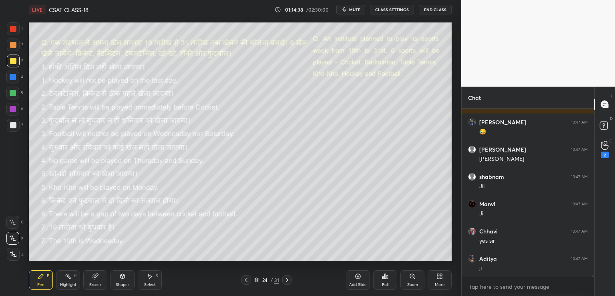
click at [285, 280] on icon at bounding box center [287, 279] width 6 height 6
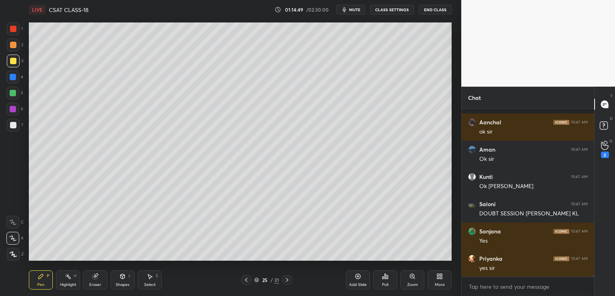
click at [394, 8] on button "CLASS SETTINGS" at bounding box center [392, 10] width 44 height 10
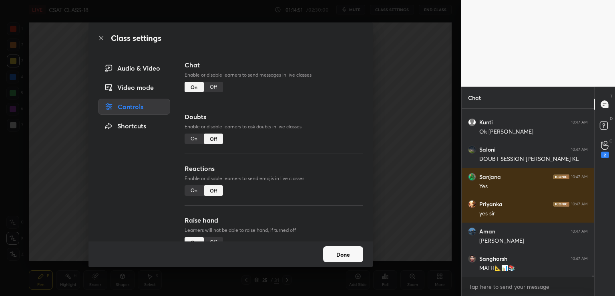
click at [213, 87] on div "Off" at bounding box center [213, 87] width 19 height 10
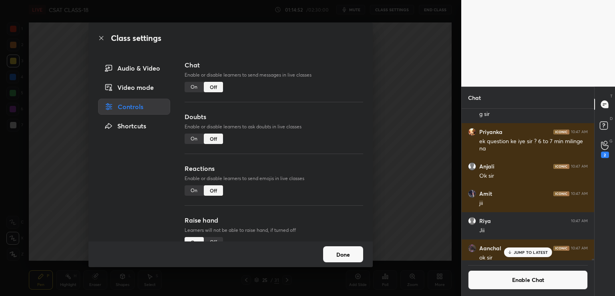
drag, startPoint x: 386, startPoint y: 81, endPoint x: 393, endPoint y: 83, distance: 6.5
click at [387, 81] on div "Class settings Audio & Video Video mode Controls Shortcuts Chat Enable or disab…" at bounding box center [230, 148] width 461 height 296
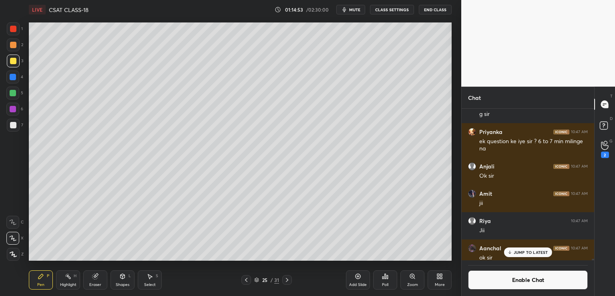
click at [520, 254] on p "JUMP TO LATEST" at bounding box center [531, 252] width 34 height 5
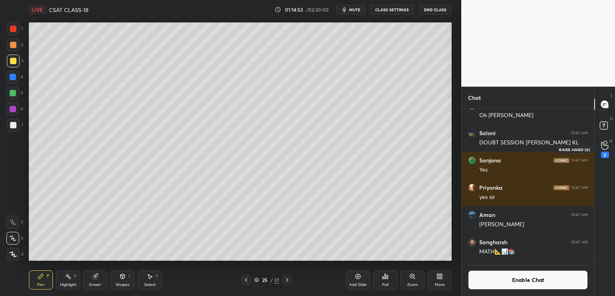
click at [606, 152] on div "2" at bounding box center [605, 154] width 8 height 6
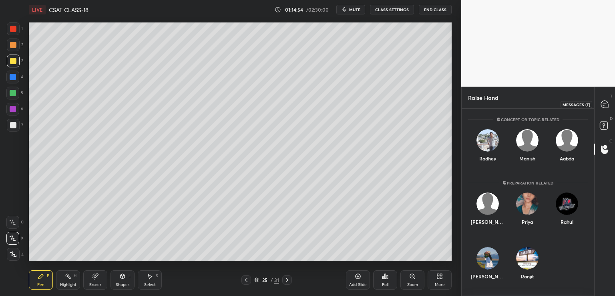
click at [602, 103] on icon at bounding box center [604, 104] width 7 height 7
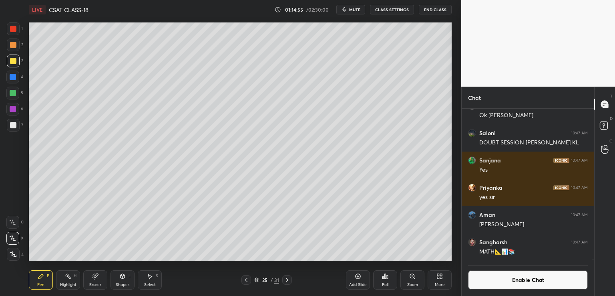
click at [436, 280] on div "More" at bounding box center [440, 279] width 24 height 19
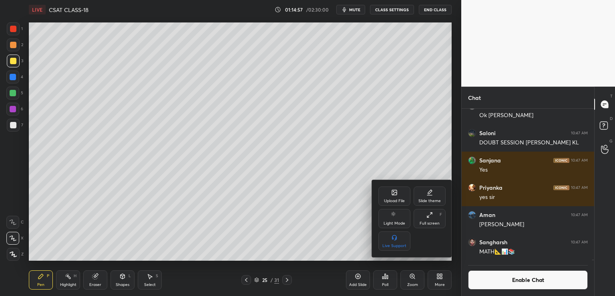
click at [394, 200] on div "Upload File" at bounding box center [394, 201] width 21 height 4
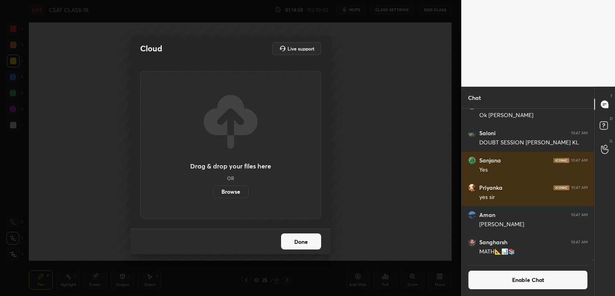
click at [231, 190] on label "Browse" at bounding box center [231, 191] width 36 height 13
click at [213, 190] on input "Browse" at bounding box center [213, 191] width 0 height 13
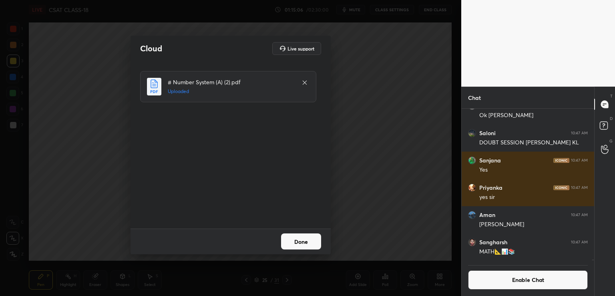
click at [307, 244] on button "Done" at bounding box center [301, 241] width 40 height 16
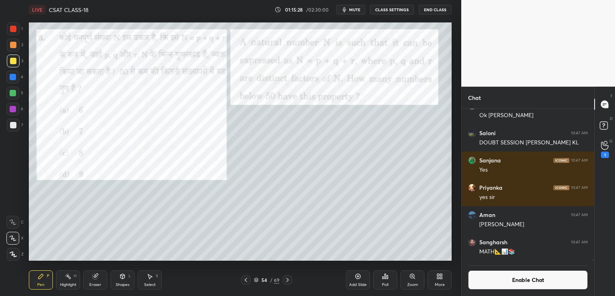
click at [14, 126] on div at bounding box center [13, 125] width 6 height 6
click at [14, 61] on div at bounding box center [13, 61] width 6 height 6
click at [11, 28] on div at bounding box center [13, 29] width 6 height 6
click at [12, 60] on div at bounding box center [13, 61] width 6 height 6
click at [438, 257] on div "LIVE CSAT CLASS-18 01:17:27 / 02:30:00 mute CLASS SETTINGS End Class Setting up…" at bounding box center [240, 148] width 429 height 296
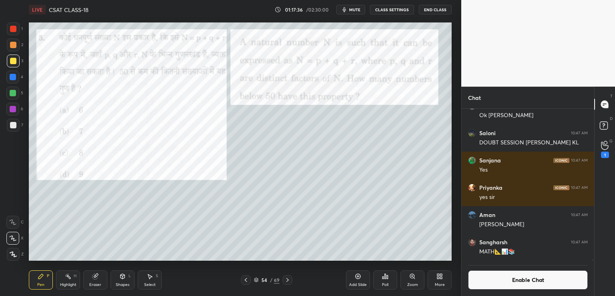
click at [12, 73] on div at bounding box center [12, 76] width 13 height 13
click at [288, 279] on icon at bounding box center [287, 279] width 6 height 6
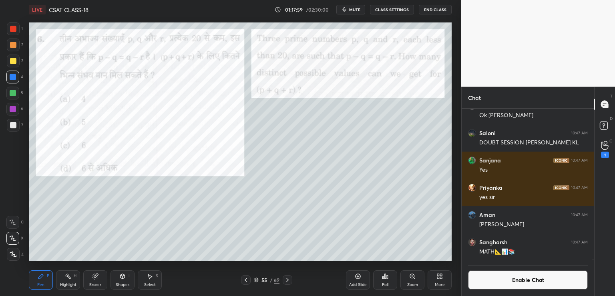
click at [10, 60] on div at bounding box center [13, 61] width 6 height 6
click at [96, 279] on div "Eraser" at bounding box center [95, 279] width 24 height 19
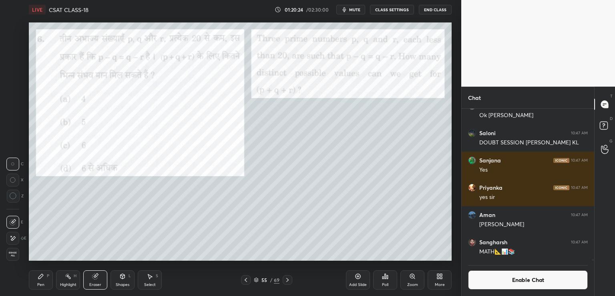
drag, startPoint x: 46, startPoint y: 276, endPoint x: 85, endPoint y: 268, distance: 39.7
click at [46, 276] on div "Pen P" at bounding box center [41, 279] width 24 height 19
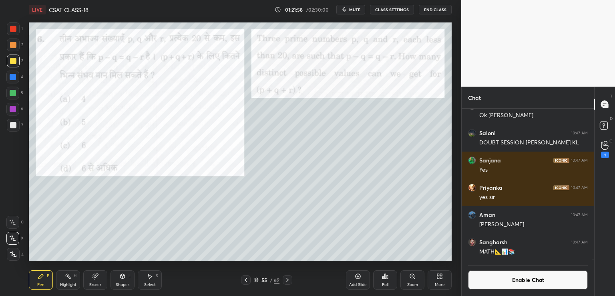
click at [354, 257] on div "LIVE CSAT CLASS-18 01:21:58 / 02:30:00 mute CLASS SETTINGS End Class Setting up…" at bounding box center [240, 148] width 429 height 296
click at [453, 190] on div "Setting up your live class Poll for secs No correct answer Start poll" at bounding box center [240, 141] width 429 height 244
drag, startPoint x: 10, startPoint y: 76, endPoint x: 16, endPoint y: 79, distance: 6.3
click at [11, 77] on div at bounding box center [13, 77] width 6 height 6
click at [509, 281] on button "Enable Chat" at bounding box center [528, 279] width 120 height 19
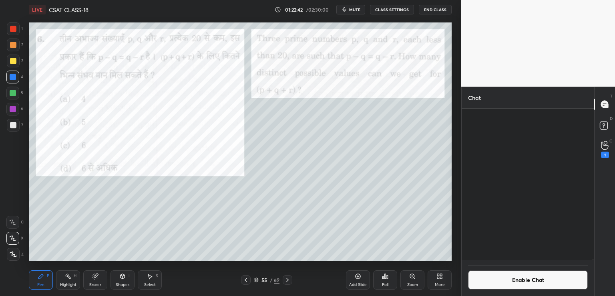
scroll to position [165, 130]
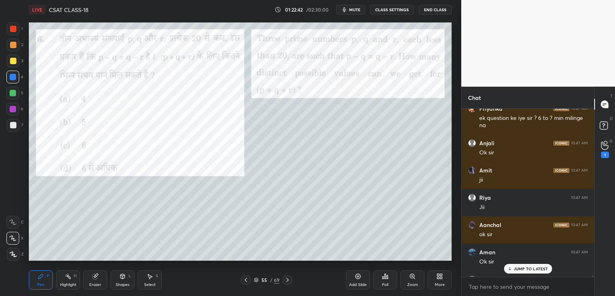
click at [519, 269] on p "JUMP TO LATEST" at bounding box center [531, 268] width 34 height 5
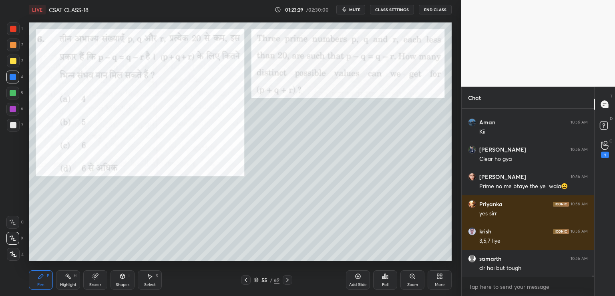
scroll to position [26758, 0]
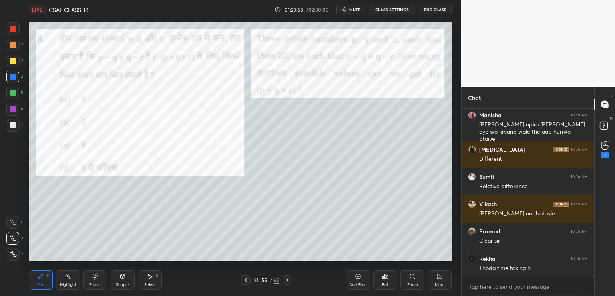
click at [399, 8] on button "CLASS SETTINGS" at bounding box center [392, 10] width 44 height 10
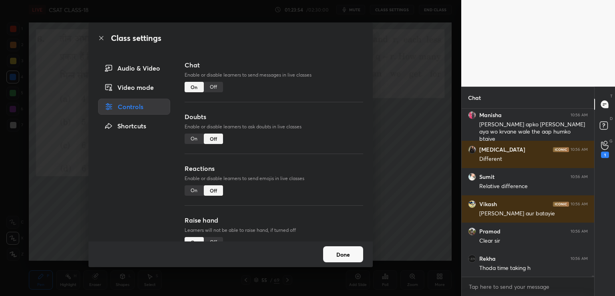
click at [213, 87] on div "Off" at bounding box center [213, 87] width 19 height 10
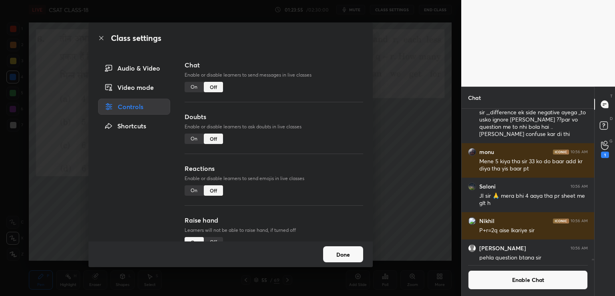
click at [384, 103] on div "Class settings Audio & Video Video mode Controls Shortcuts Chat Enable or disab…" at bounding box center [230, 148] width 461 height 296
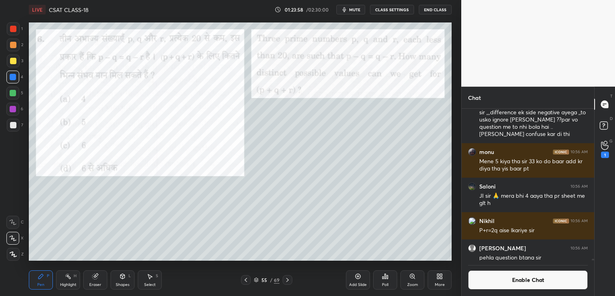
click at [288, 280] on icon at bounding box center [287, 280] width 2 height 4
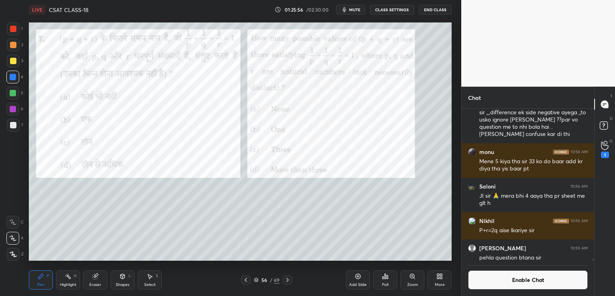
click at [287, 278] on icon at bounding box center [287, 279] width 6 height 6
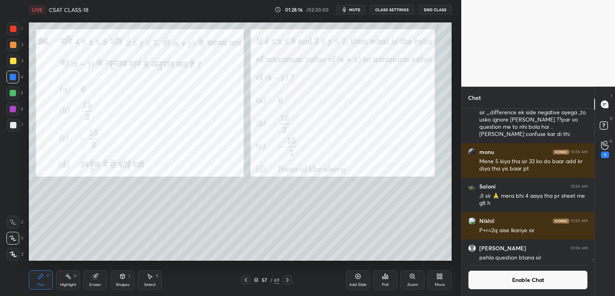
click at [290, 281] on icon at bounding box center [287, 279] width 6 height 6
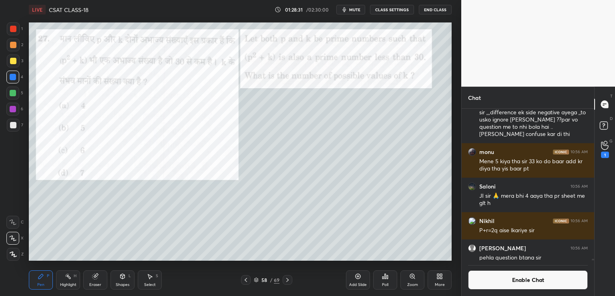
click at [11, 60] on div at bounding box center [13, 61] width 6 height 6
click at [12, 77] on div at bounding box center [13, 77] width 6 height 6
click at [11, 60] on div at bounding box center [13, 61] width 6 height 6
click at [100, 276] on div "Eraser" at bounding box center [95, 279] width 24 height 19
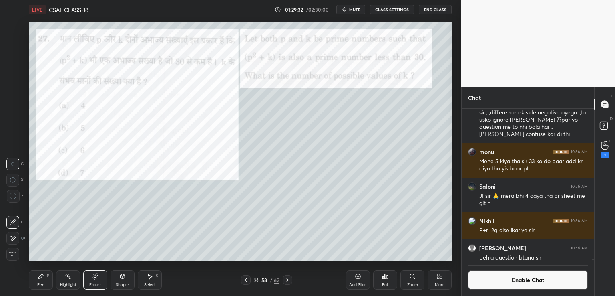
click at [46, 277] on div "Pen P" at bounding box center [41, 279] width 24 height 19
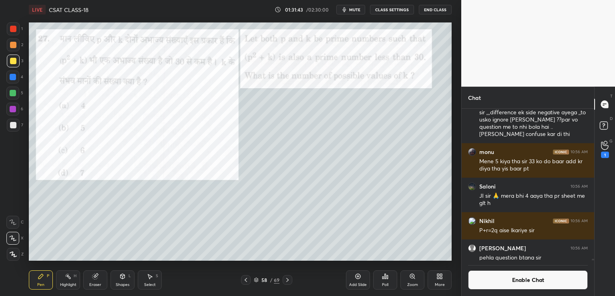
click at [96, 279] on div "Eraser" at bounding box center [95, 279] width 24 height 19
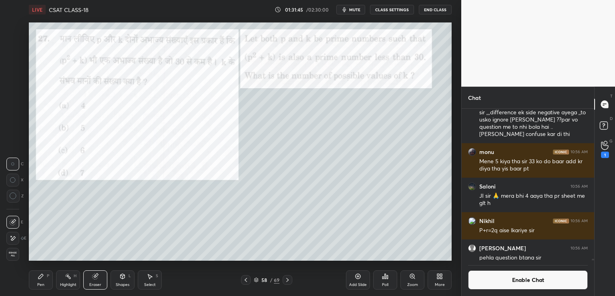
drag, startPoint x: 12, startPoint y: 196, endPoint x: 25, endPoint y: 199, distance: 12.8
click at [13, 197] on icon at bounding box center [13, 195] width 7 height 7
click at [44, 275] on div "Pen P" at bounding box center [41, 279] width 24 height 19
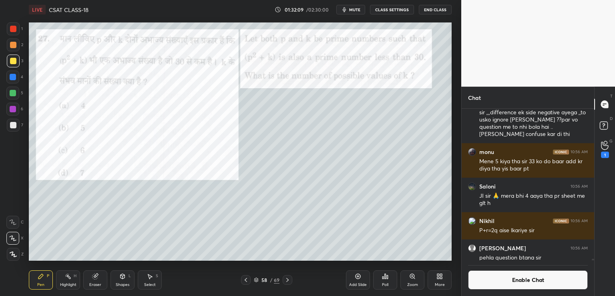
click at [11, 74] on div at bounding box center [12, 76] width 13 height 13
click at [287, 279] on icon at bounding box center [287, 279] width 6 height 6
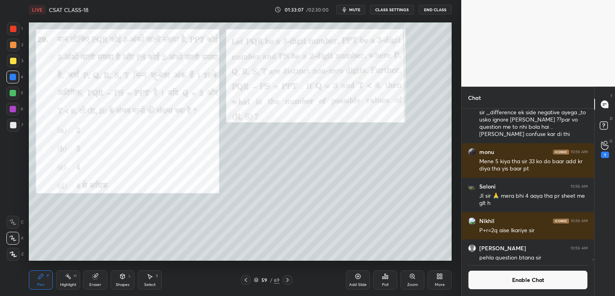
click at [526, 280] on button "Enable Chat" at bounding box center [528, 279] width 120 height 19
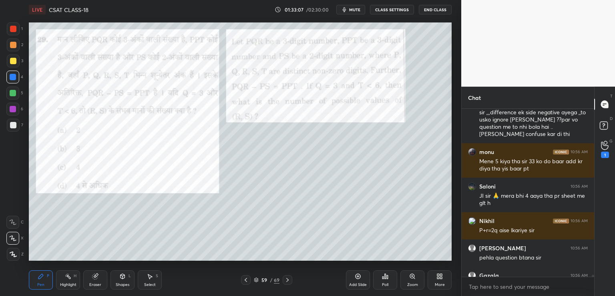
scroll to position [165, 130]
click at [593, 278] on div "Aman 10:56 AM Kii [PERSON_NAME] 10:56 AM Clear ho gya [PERSON_NAME] 10:56 AM Pr…" at bounding box center [528, 202] width 133 height 187
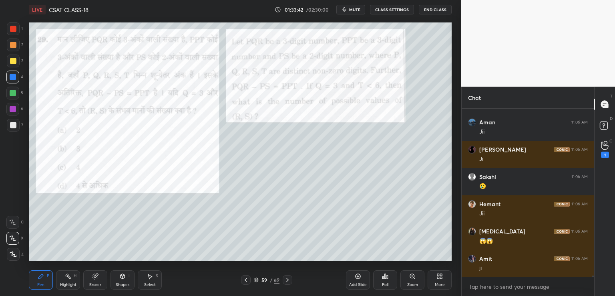
scroll to position [27327, 0]
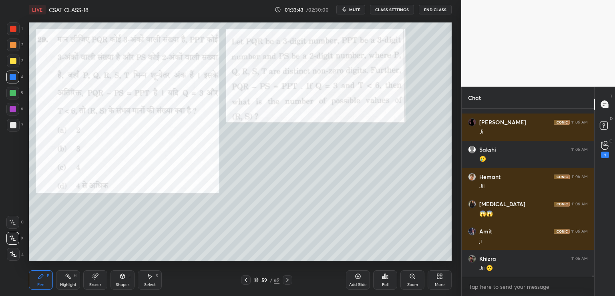
click at [433, 8] on button "End Class" at bounding box center [435, 10] width 33 height 10
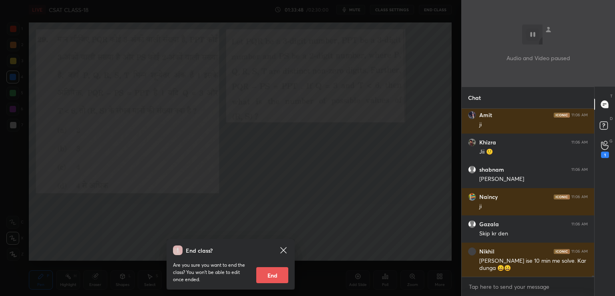
scroll to position [27471, 0]
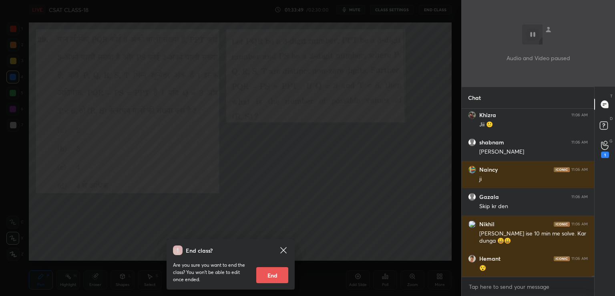
click at [244, 169] on div "End class? Are you sure you want to end the class? You won’t be able to edit on…" at bounding box center [230, 148] width 461 height 296
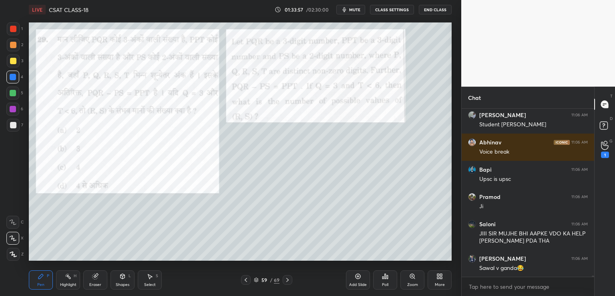
scroll to position [27696, 0]
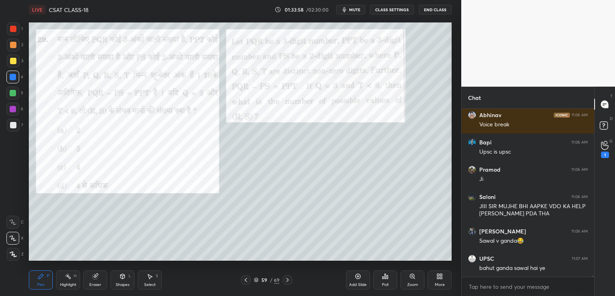
click at [245, 278] on icon at bounding box center [246, 279] width 6 height 6
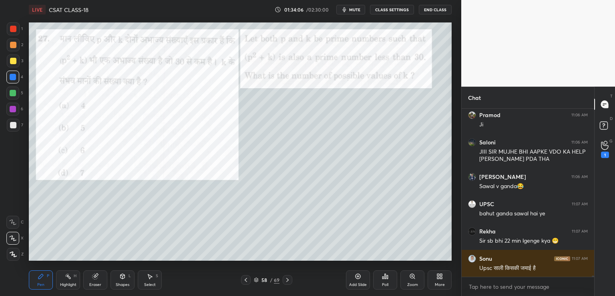
scroll to position [27778, 0]
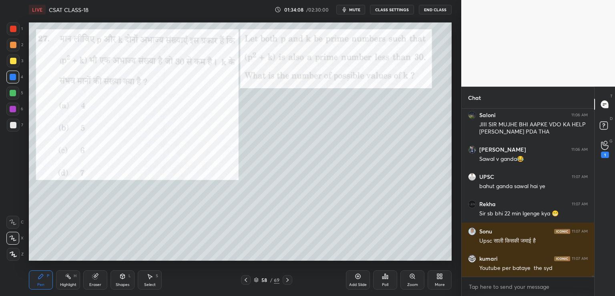
click at [286, 279] on icon at bounding box center [287, 279] width 6 height 6
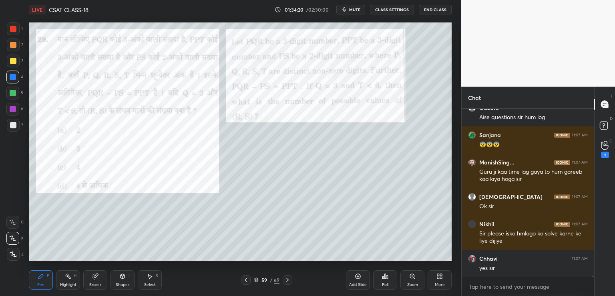
scroll to position [27983, 0]
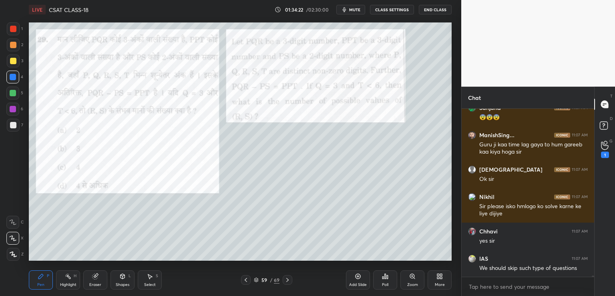
click at [391, 10] on button "CLASS SETTINGS" at bounding box center [392, 10] width 44 height 10
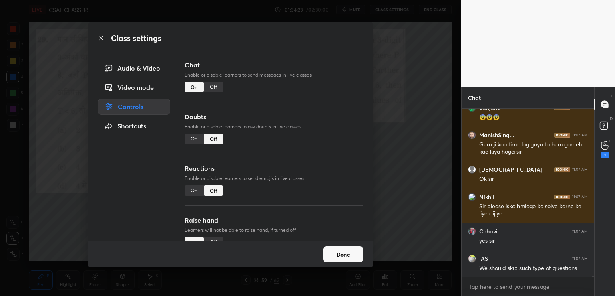
click at [210, 87] on div "Off" at bounding box center [213, 87] width 19 height 10
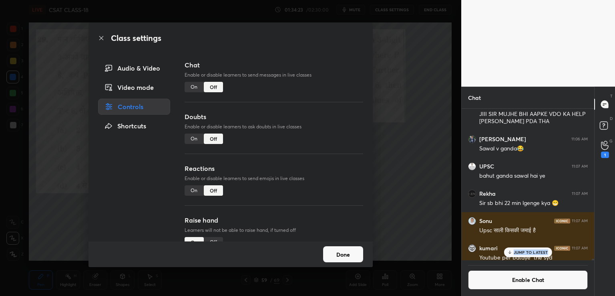
scroll to position [3, 2]
click at [404, 123] on div "Class settings Audio & Video Video mode Controls Shortcuts Chat Enable or disab…" at bounding box center [230, 148] width 461 height 296
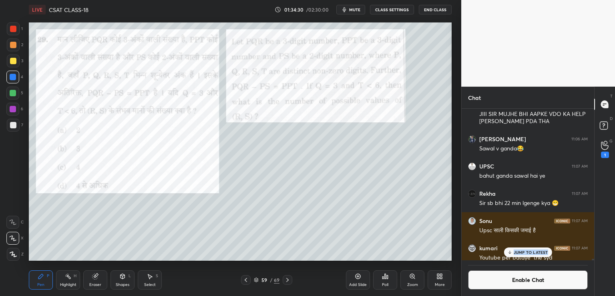
click at [14, 60] on div at bounding box center [13, 61] width 6 height 6
click at [16, 76] on div at bounding box center [13, 77] width 6 height 6
click at [16, 62] on div at bounding box center [13, 60] width 13 height 13
click at [6, 254] on div "1 2 3 4 5 6 7 C X Z C X Z E E Erase all H H" at bounding box center [13, 141] width 26 height 238
click at [14, 252] on icon at bounding box center [13, 254] width 7 height 6
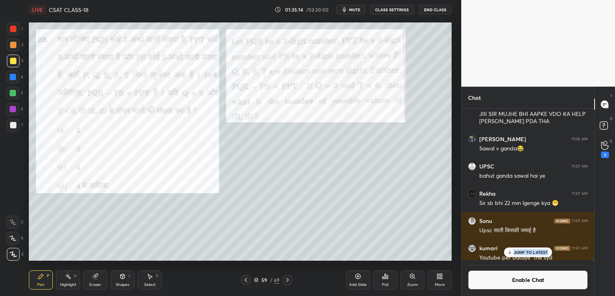
drag, startPoint x: 11, startPoint y: 76, endPoint x: 21, endPoint y: 77, distance: 10.1
click at [12, 76] on div at bounding box center [13, 77] width 6 height 6
drag, startPoint x: 9, startPoint y: 64, endPoint x: 17, endPoint y: 65, distance: 7.8
click at [9, 64] on div at bounding box center [13, 60] width 13 height 13
click at [543, 249] on div "JUMP TO LATEST" at bounding box center [528, 252] width 48 height 10
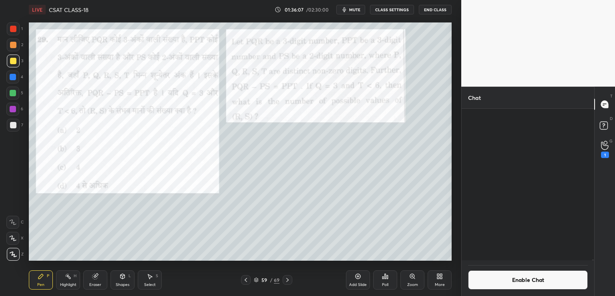
scroll to position [27617, 0]
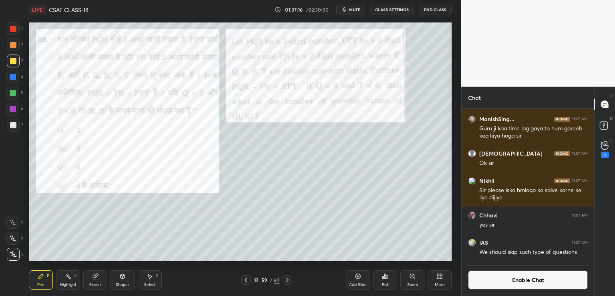
click at [96, 280] on div "Eraser" at bounding box center [95, 279] width 24 height 19
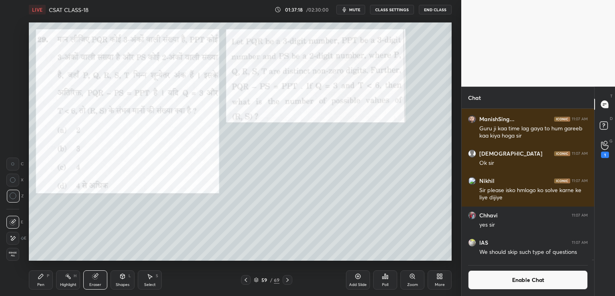
click at [35, 278] on div "Pen P" at bounding box center [41, 279] width 24 height 19
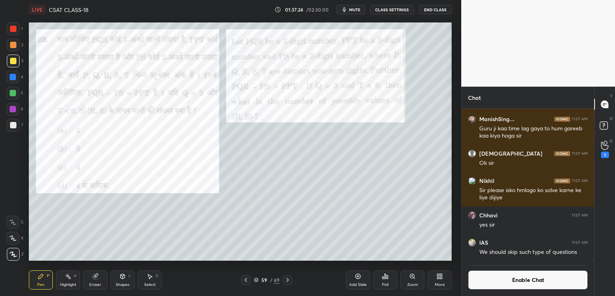
click at [433, 9] on button "End Class" at bounding box center [435, 10] width 33 height 10
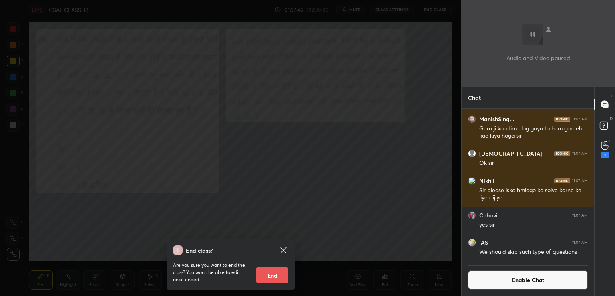
click at [418, 123] on div "End class? Are you sure you want to end the class? You won’t be able to edit on…" at bounding box center [230, 148] width 461 height 296
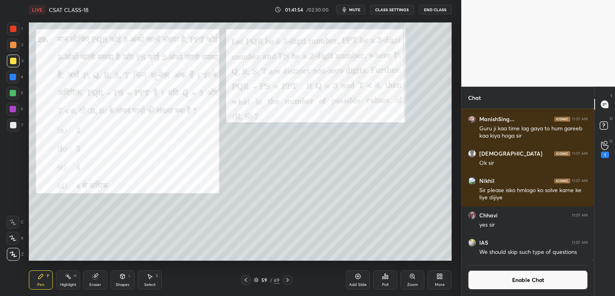
click at [13, 80] on div at bounding box center [12, 76] width 13 height 13
click at [547, 280] on button "Enable Chat" at bounding box center [528, 279] width 120 height 19
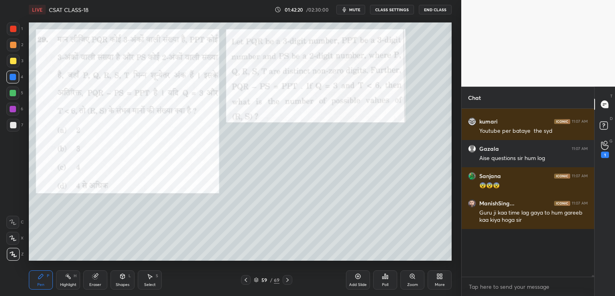
scroll to position [165, 130]
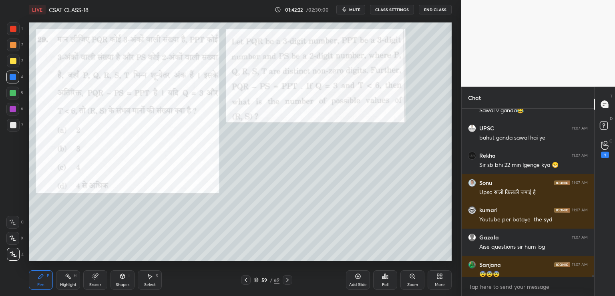
click at [593, 274] on div at bounding box center [592, 193] width 5 height 168
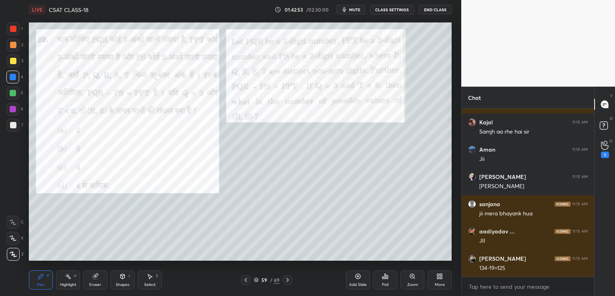
scroll to position [28828, 0]
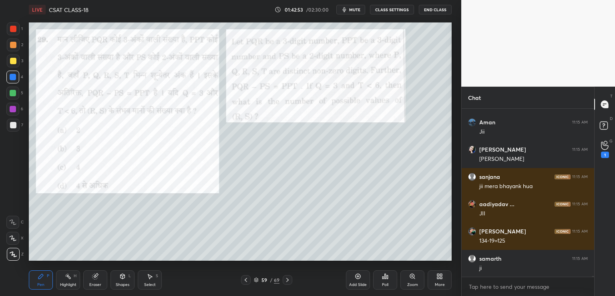
click at [99, 280] on div "Eraser" at bounding box center [95, 279] width 24 height 19
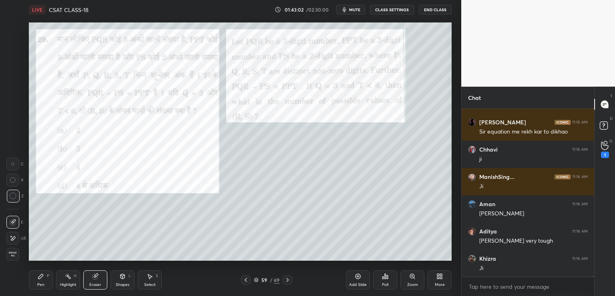
scroll to position [29080, 0]
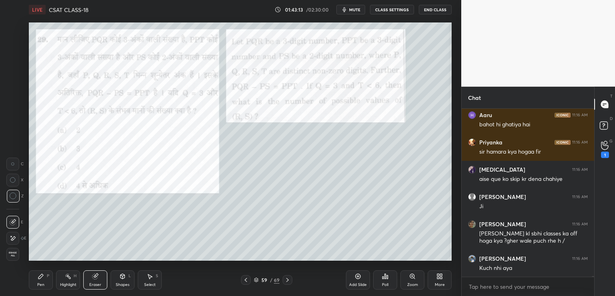
click at [38, 286] on div "Pen" at bounding box center [40, 284] width 7 height 4
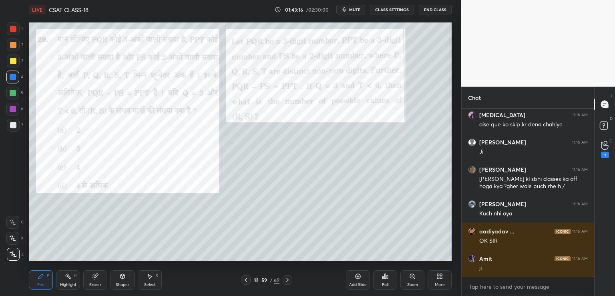
click at [12, 62] on div at bounding box center [13, 61] width 6 height 6
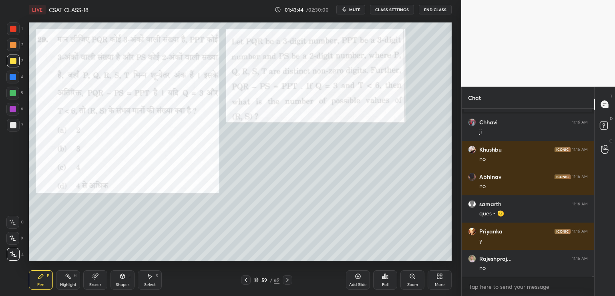
scroll to position [29359, 0]
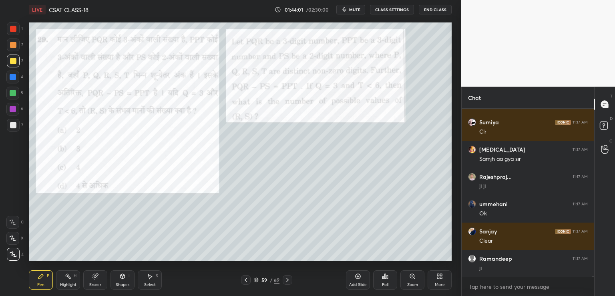
click at [95, 276] on icon at bounding box center [95, 276] width 5 height 5
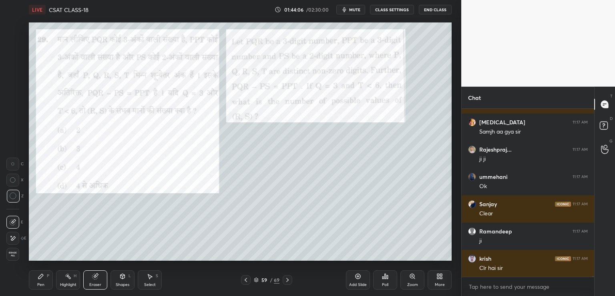
click at [44, 284] on div "Pen" at bounding box center [40, 284] width 7 height 4
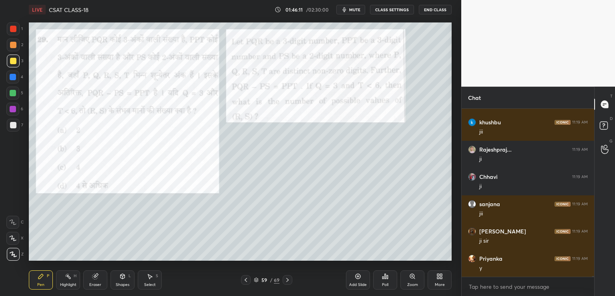
scroll to position [32055, 0]
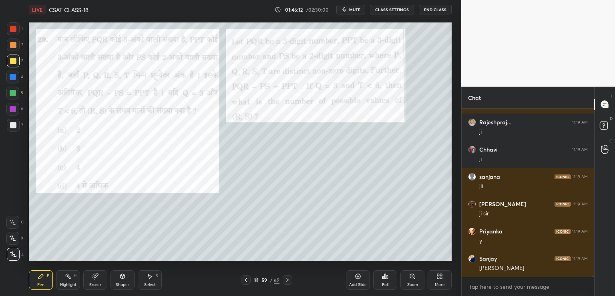
click at [94, 277] on icon at bounding box center [95, 276] width 5 height 5
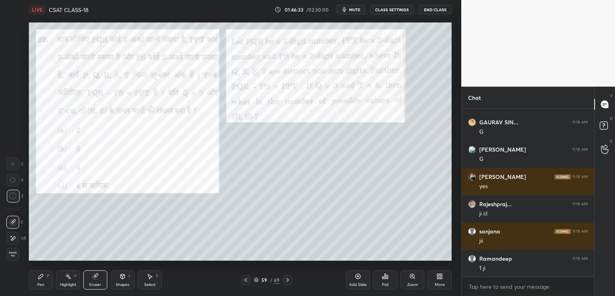
scroll to position [32681, 0]
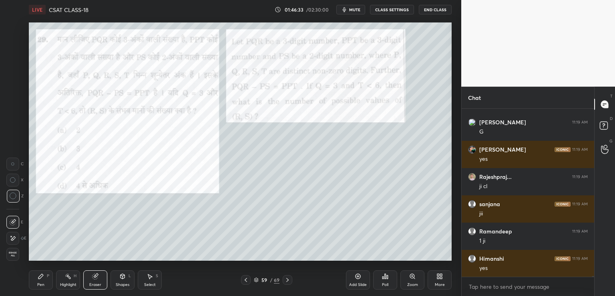
drag, startPoint x: 42, startPoint y: 279, endPoint x: 46, endPoint y: 278, distance: 4.2
click at [43, 279] on icon at bounding box center [41, 276] width 6 height 6
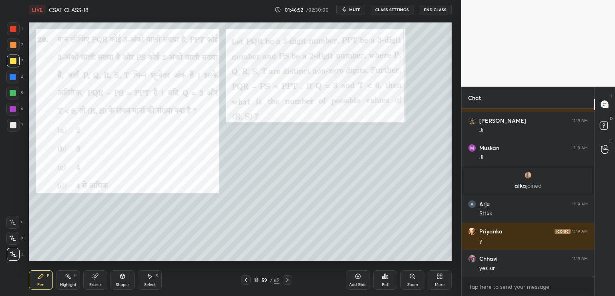
scroll to position [31972, 0]
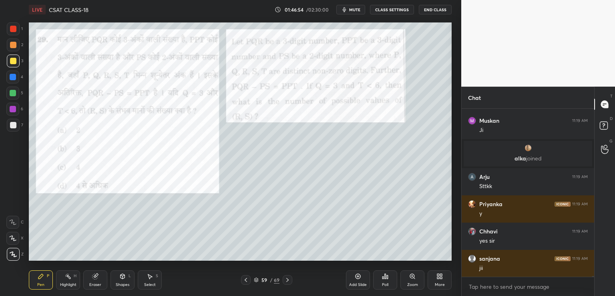
click at [95, 277] on icon at bounding box center [95, 276] width 5 height 5
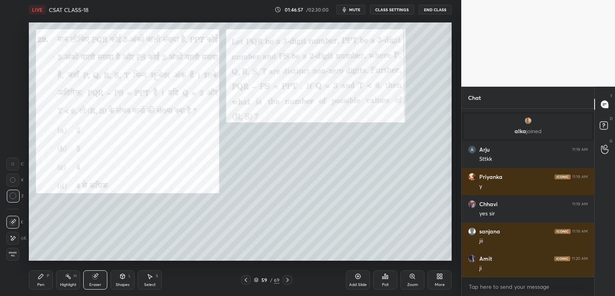
scroll to position [32026, 0]
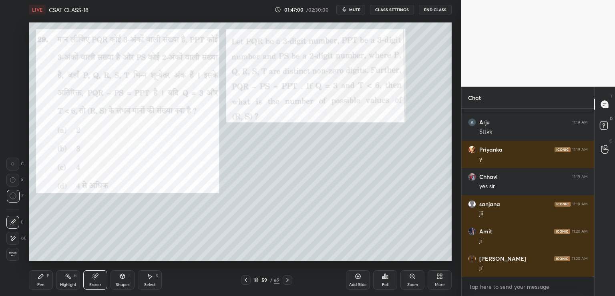
click at [38, 280] on div "Pen P" at bounding box center [41, 279] width 24 height 19
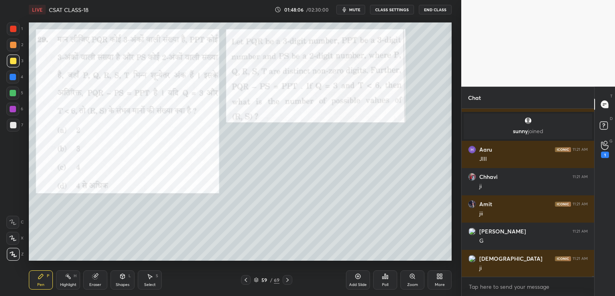
scroll to position [32228, 0]
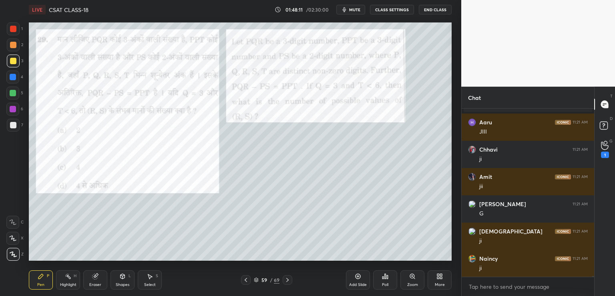
click at [95, 273] on icon at bounding box center [95, 276] width 6 height 6
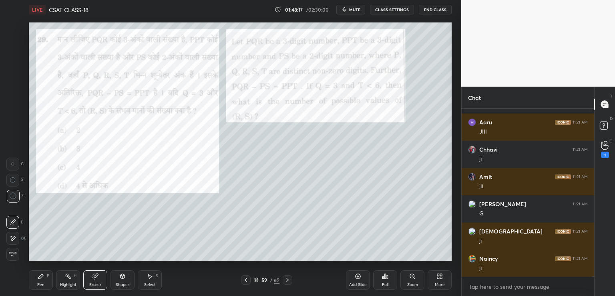
click at [45, 286] on div "Pen P" at bounding box center [41, 279] width 24 height 19
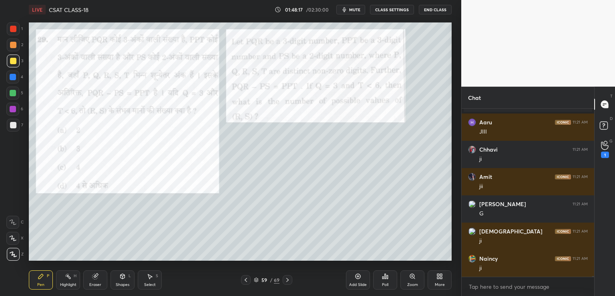
click at [39, 278] on icon at bounding box center [40, 276] width 5 height 5
click at [127, 276] on div "Shapes L" at bounding box center [123, 279] width 24 height 19
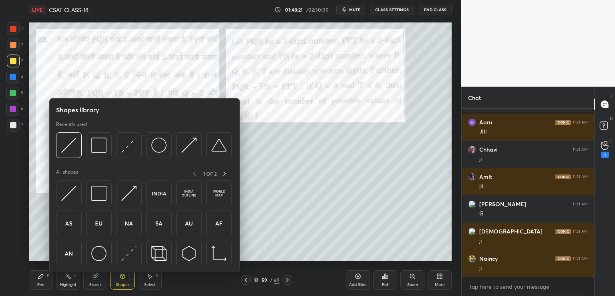
drag, startPoint x: 95, startPoint y: 281, endPoint x: 103, endPoint y: 278, distance: 8.6
click at [95, 281] on div "Eraser" at bounding box center [95, 279] width 24 height 19
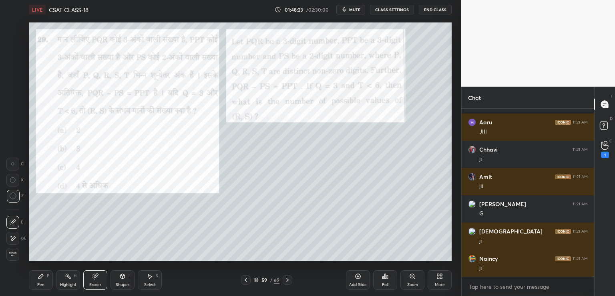
click at [45, 283] on div "Pen P" at bounding box center [41, 279] width 24 height 19
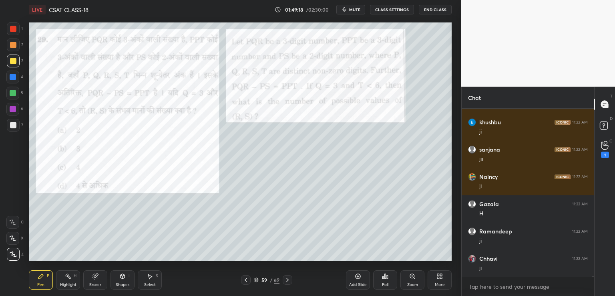
scroll to position [32442, 0]
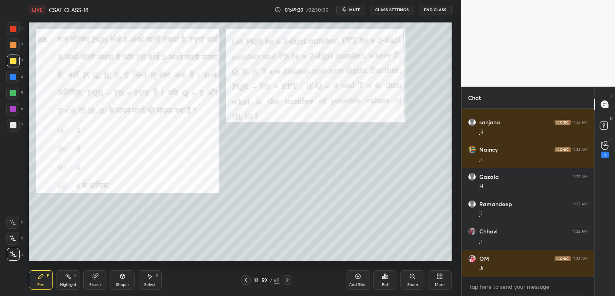
click at [95, 279] on div "Eraser" at bounding box center [95, 279] width 24 height 19
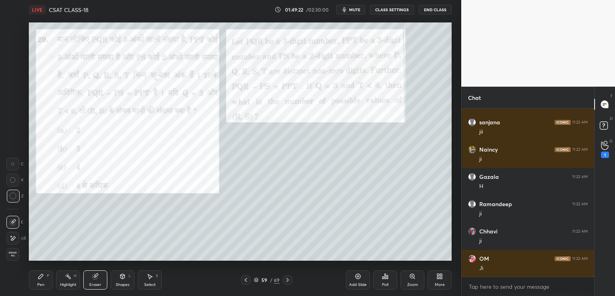
click at [42, 277] on icon at bounding box center [41, 276] width 6 height 6
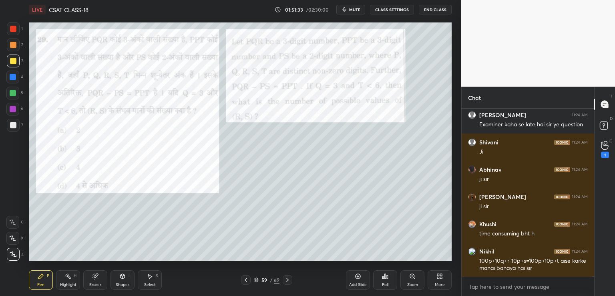
scroll to position [34105, 0]
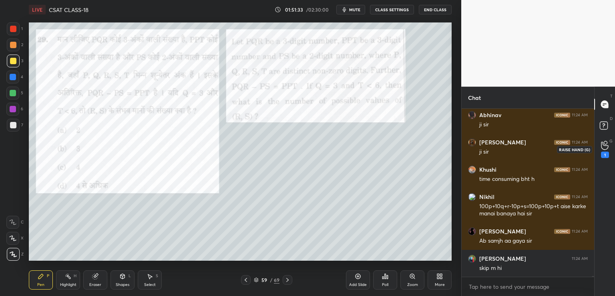
click at [604, 146] on icon at bounding box center [605, 145] width 8 height 9
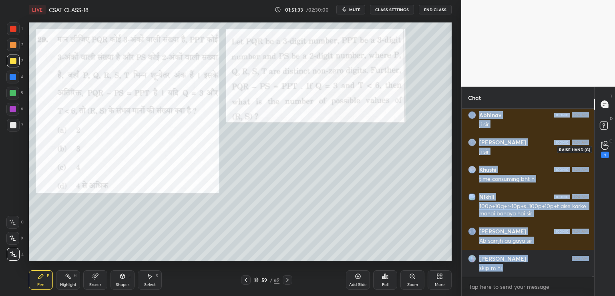
scroll to position [0, 0]
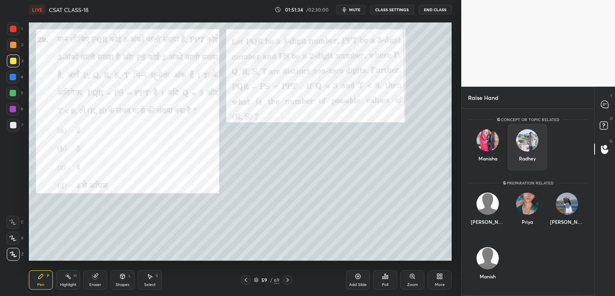
click at [529, 145] on img "grid" at bounding box center [527, 140] width 22 height 22
click at [531, 162] on button "INVITE" at bounding box center [527, 164] width 32 height 10
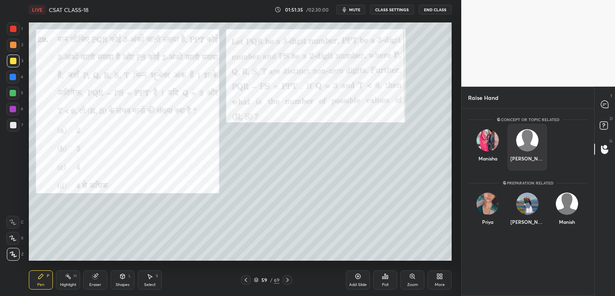
scroll to position [3, 2]
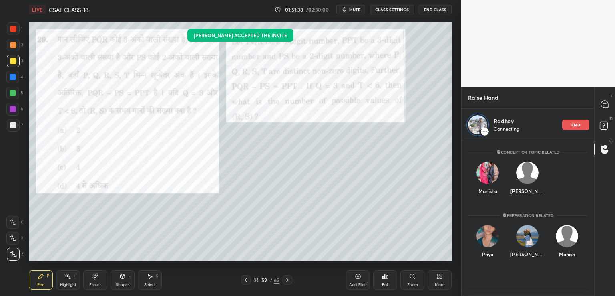
click at [606, 104] on icon at bounding box center [604, 104] width 7 height 7
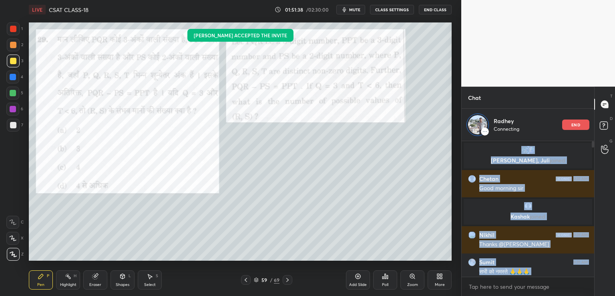
scroll to position [34324, 0]
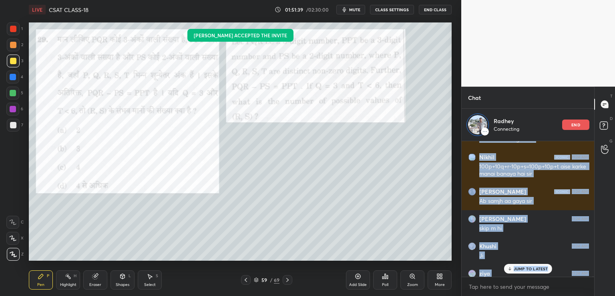
click at [524, 270] on p "JUMP TO LATEST" at bounding box center [531, 268] width 34 height 5
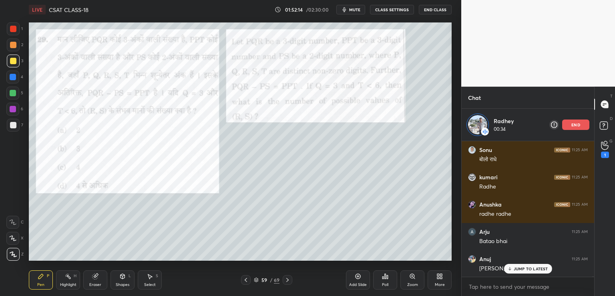
click at [530, 268] on p "JUMP TO LATEST" at bounding box center [531, 268] width 34 height 5
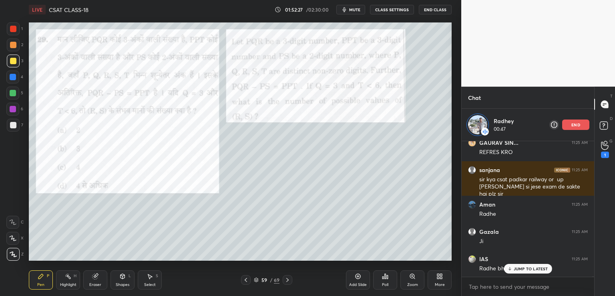
click at [601, 270] on div "T Messages (T) D Doubts (D) G Raise Hand (G) 1" at bounding box center [604, 191] width 21 height 209
click at [527, 271] on div "JUMP TO LATEST" at bounding box center [528, 269] width 48 height 10
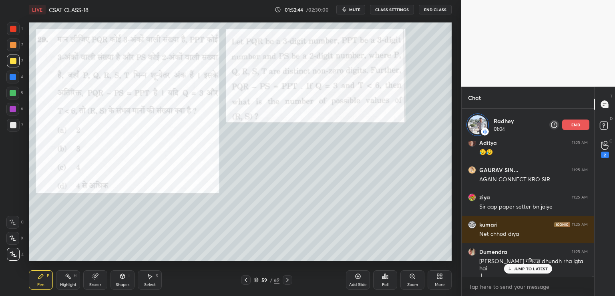
scroll to position [35253, 0]
click at [526, 273] on div "JUMP TO LATEST" at bounding box center [528, 269] width 48 height 10
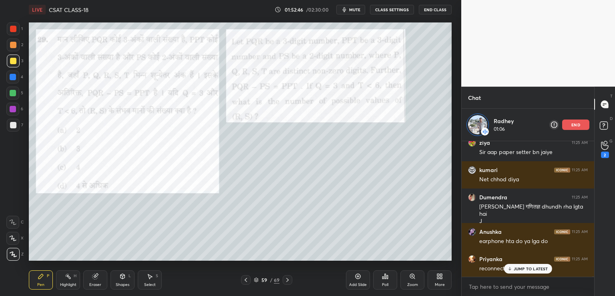
scroll to position [35308, 0]
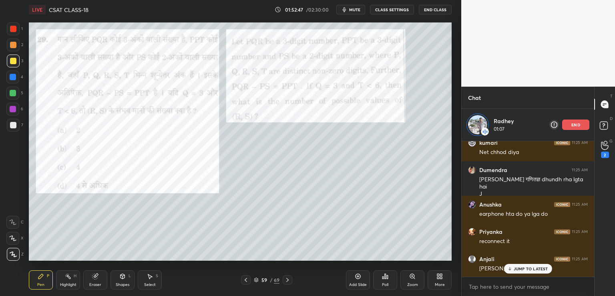
click at [577, 125] on p "end" at bounding box center [576, 125] width 9 height 4
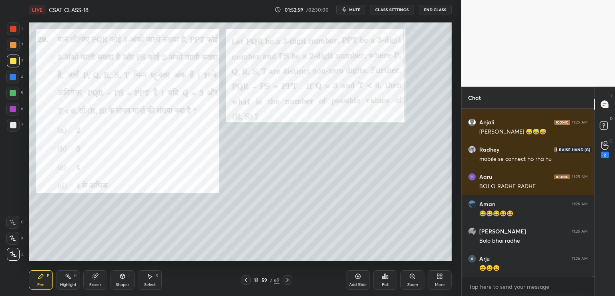
scroll to position [35439, 0]
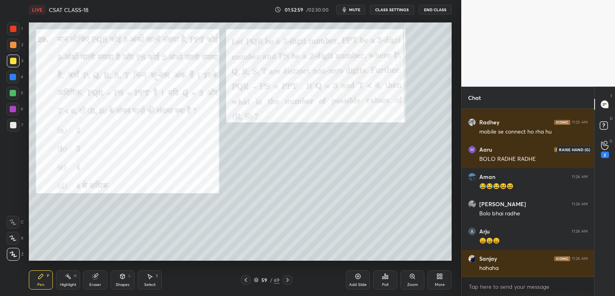
click at [605, 149] on icon at bounding box center [604, 145] width 7 height 8
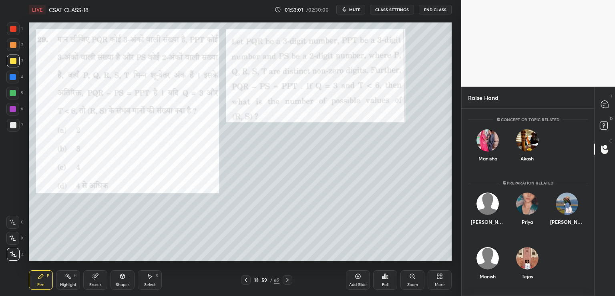
drag, startPoint x: 592, startPoint y: 152, endPoint x: 592, endPoint y: 161, distance: 9.6
click at [592, 161] on div "[PERSON_NAME]" at bounding box center [528, 151] width 133 height 54
drag, startPoint x: 593, startPoint y: 148, endPoint x: 593, endPoint y: 162, distance: 14.4
click at [593, 162] on div "[PERSON_NAME]" at bounding box center [528, 151] width 133 height 54
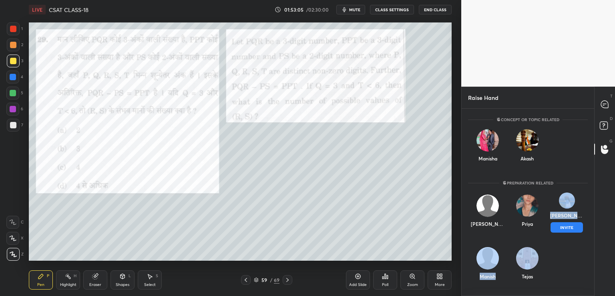
drag, startPoint x: 582, startPoint y: 189, endPoint x: 591, endPoint y: 238, distance: 49.6
click at [586, 246] on div "Concept or Topic related [PERSON_NAME] Akash Preparation related [PERSON_NAME] …" at bounding box center [528, 202] width 133 height 187
click at [578, 269] on div "[PERSON_NAME] [PERSON_NAME]" at bounding box center [528, 264] width 120 height 46
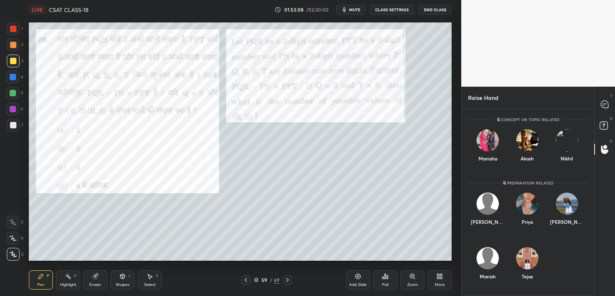
drag, startPoint x: 575, startPoint y: 270, endPoint x: 578, endPoint y: 256, distance: 14.5
click at [577, 279] on div "[PERSON_NAME] [PERSON_NAME]" at bounding box center [528, 264] width 120 height 46
click at [576, 259] on div "[PERSON_NAME] [PERSON_NAME]" at bounding box center [528, 264] width 120 height 46
click at [605, 105] on icon at bounding box center [604, 104] width 7 height 7
type textarea "x"
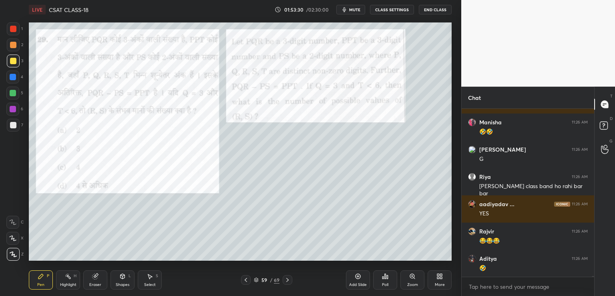
scroll to position [35984, 0]
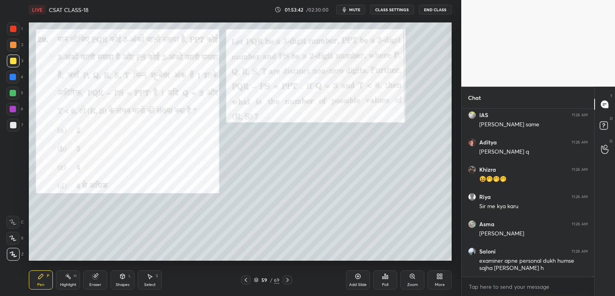
click at [287, 280] on icon at bounding box center [287, 279] width 6 height 6
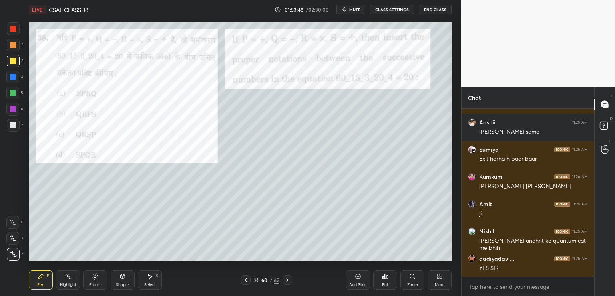
click at [12, 76] on div at bounding box center [13, 77] width 6 height 6
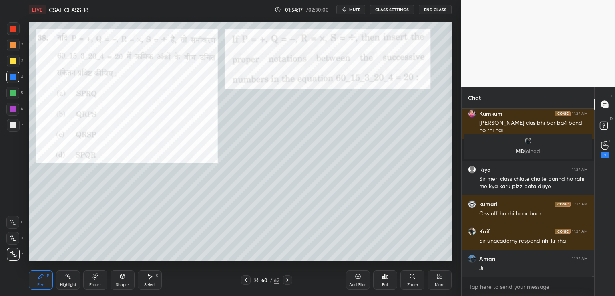
click at [289, 279] on icon at bounding box center [287, 279] width 6 height 6
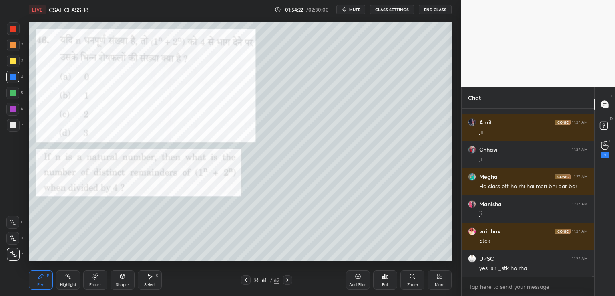
click at [286, 281] on icon at bounding box center [287, 279] width 6 height 6
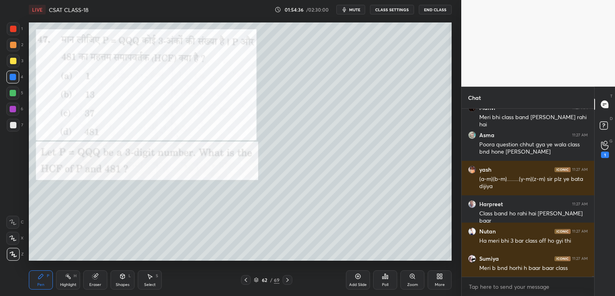
click at [288, 278] on icon at bounding box center [287, 279] width 6 height 6
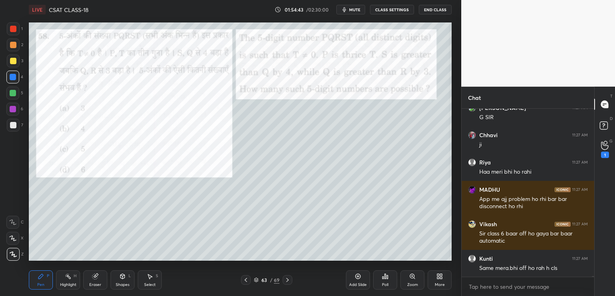
scroll to position [38093, 0]
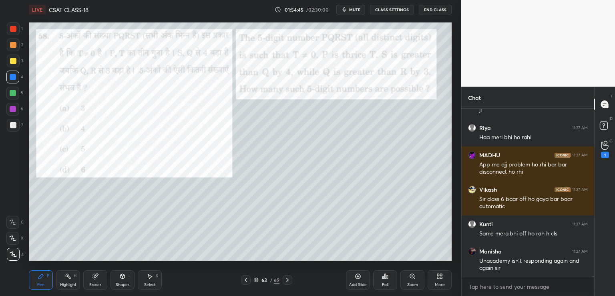
click at [394, 12] on button "CLASS SETTINGS" at bounding box center [392, 10] width 44 height 10
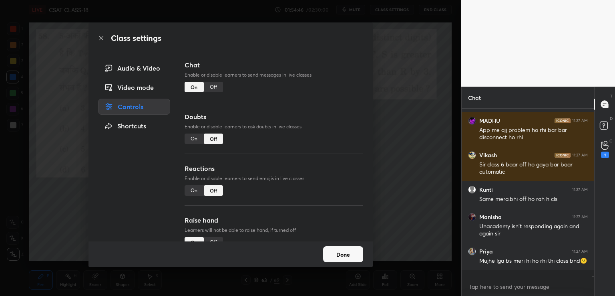
click at [215, 87] on div "Off" at bounding box center [213, 87] width 19 height 10
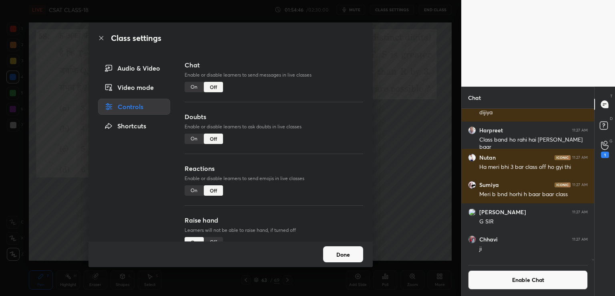
click at [417, 141] on div "Class settings Audio & Video Video mode Controls Shortcuts Chat Enable or disab…" at bounding box center [230, 148] width 461 height 296
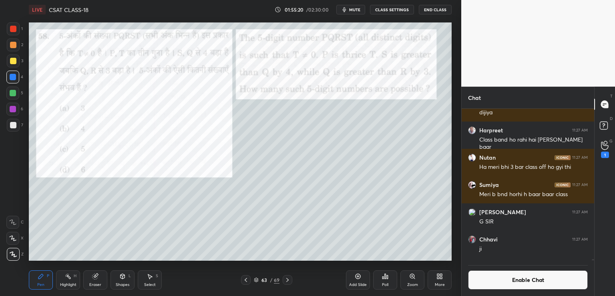
click at [11, 59] on div at bounding box center [13, 61] width 6 height 6
click at [97, 279] on icon at bounding box center [95, 276] width 6 height 6
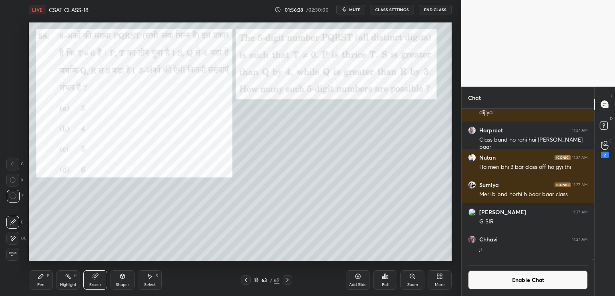
click at [44, 280] on div "Pen P" at bounding box center [41, 279] width 24 height 19
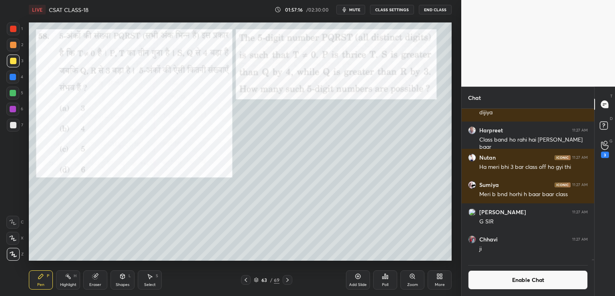
click at [95, 278] on icon at bounding box center [95, 276] width 5 height 5
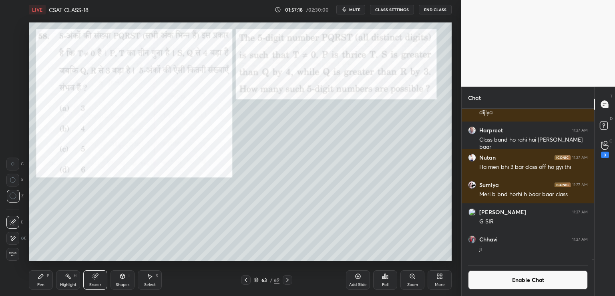
drag, startPoint x: 40, startPoint y: 277, endPoint x: 56, endPoint y: 273, distance: 16.5
click at [41, 278] on icon at bounding box center [41, 276] width 6 height 6
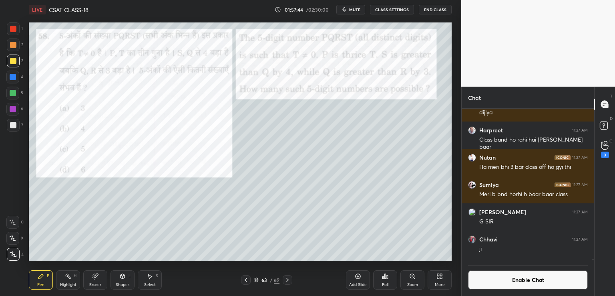
click at [523, 279] on button "Enable Chat" at bounding box center [528, 279] width 120 height 19
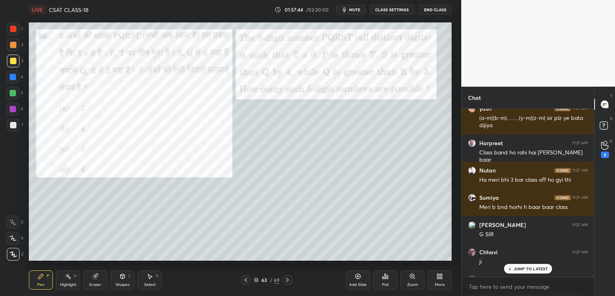
click at [532, 268] on p "JUMP TO LATEST" at bounding box center [531, 268] width 34 height 5
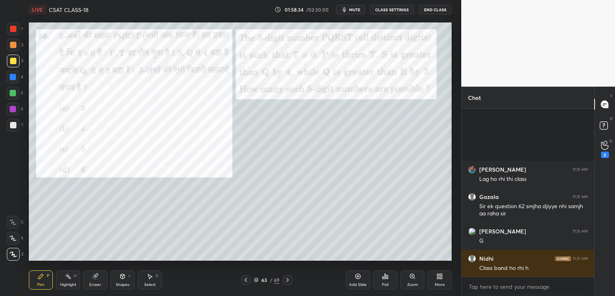
scroll to position [37816, 0]
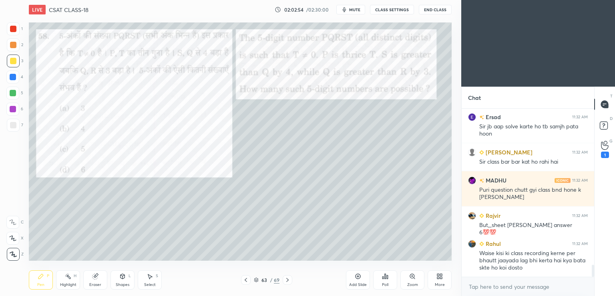
click at [288, 281] on icon at bounding box center [287, 279] width 6 height 6
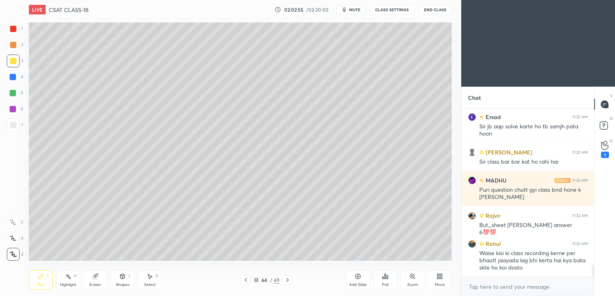
click at [288, 282] on icon at bounding box center [287, 279] width 6 height 6
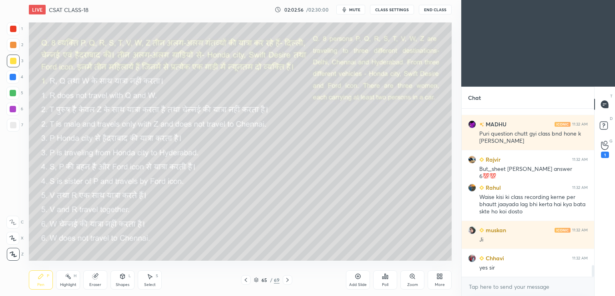
click at [248, 277] on icon at bounding box center [246, 279] width 6 height 6
click at [247, 279] on icon at bounding box center [246, 279] width 6 height 6
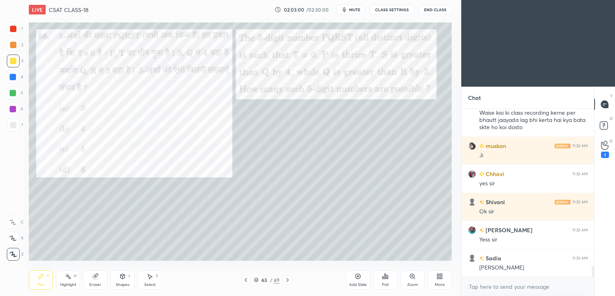
click at [357, 277] on icon at bounding box center [358, 276] width 6 height 6
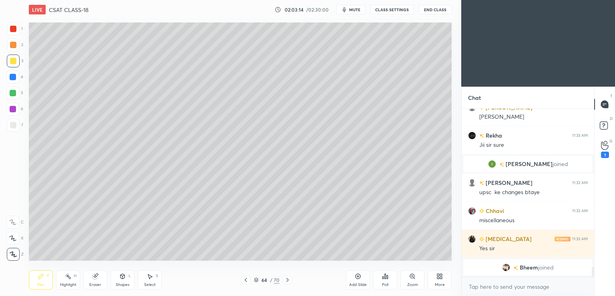
click at [385, 9] on button "CLASS SETTINGS" at bounding box center [392, 10] width 44 height 10
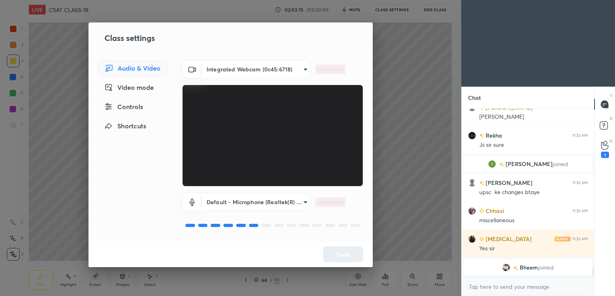
click at [136, 107] on div "Controls" at bounding box center [133, 107] width 70 height 16
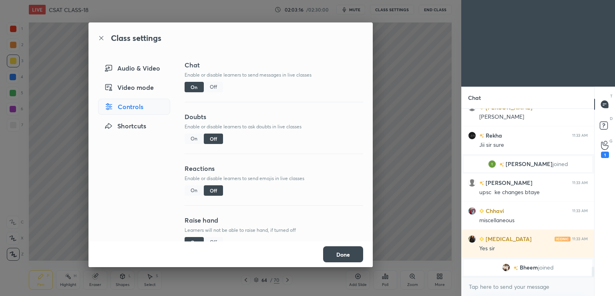
drag, startPoint x: 215, startPoint y: 85, endPoint x: 224, endPoint y: 84, distance: 9.7
click at [216, 85] on div "Off" at bounding box center [213, 87] width 19 height 10
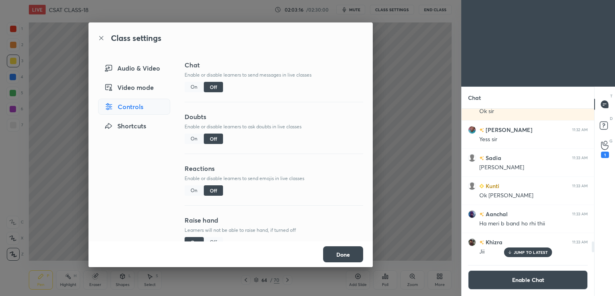
click at [383, 89] on div "Class settings Audio & Video Video mode Controls Shortcuts Chat Enable or disab…" at bounding box center [230, 148] width 461 height 296
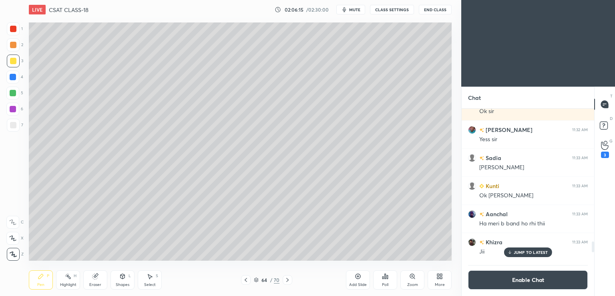
click at [96, 278] on icon at bounding box center [95, 276] width 5 height 5
drag, startPoint x: 41, startPoint y: 276, endPoint x: 67, endPoint y: 260, distance: 30.7
click at [42, 275] on icon at bounding box center [40, 276] width 5 height 5
click at [384, 279] on icon at bounding box center [385, 276] width 6 height 6
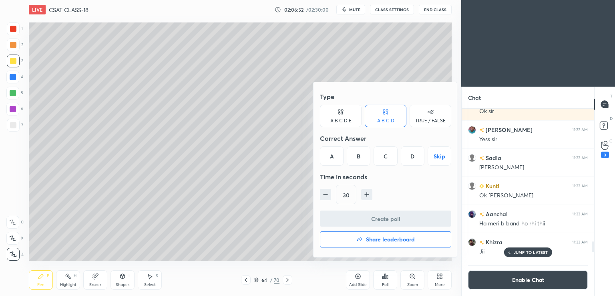
click at [438, 156] on button "Skip" at bounding box center [440, 155] width 24 height 19
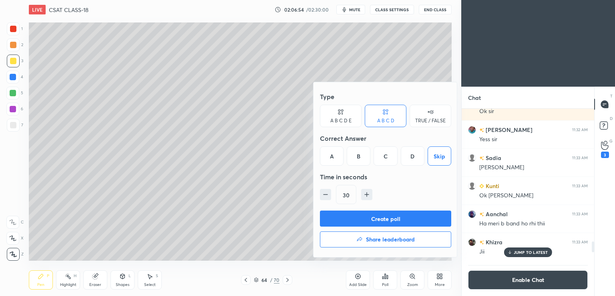
click at [372, 216] on button "Create poll" at bounding box center [385, 218] width 131 height 16
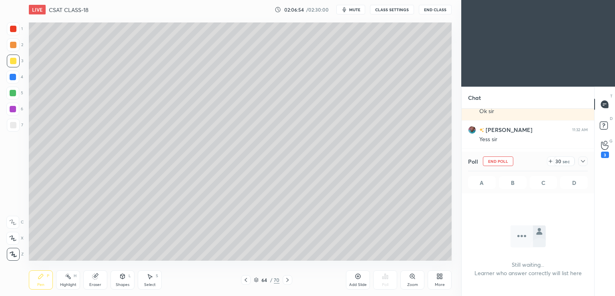
scroll to position [3, 2]
click at [436, 10] on button "End Class" at bounding box center [435, 10] width 33 height 10
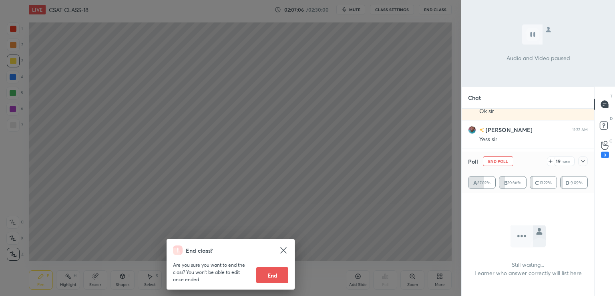
click at [397, 70] on div "End class? Are you sure you want to end the class? You won’t be able to edit on…" at bounding box center [230, 148] width 461 height 296
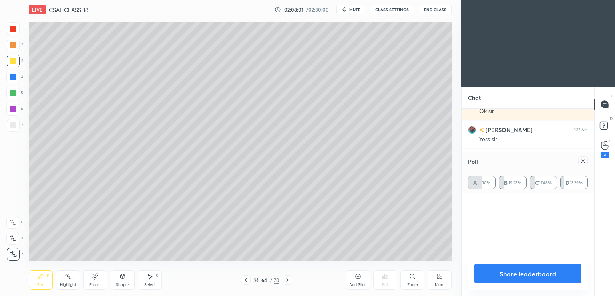
click at [585, 159] on icon at bounding box center [583, 161] width 6 height 6
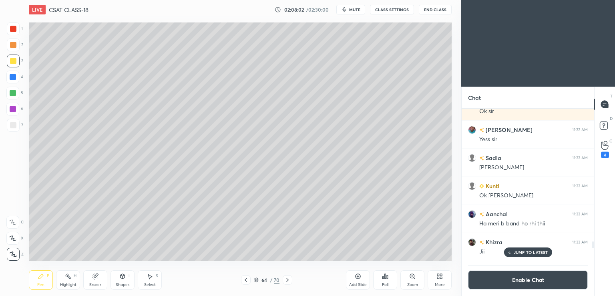
scroll to position [2, 2]
click at [522, 279] on button "Enable Chat" at bounding box center [528, 279] width 120 height 19
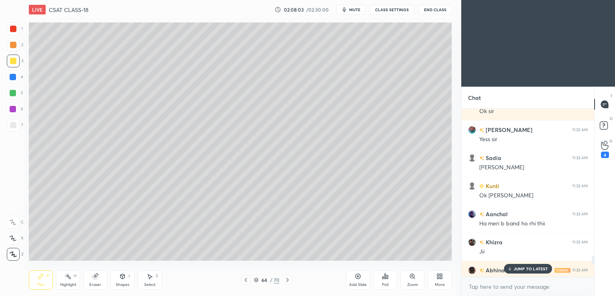
click at [525, 268] on p "JUMP TO LATEST" at bounding box center [531, 268] width 34 height 5
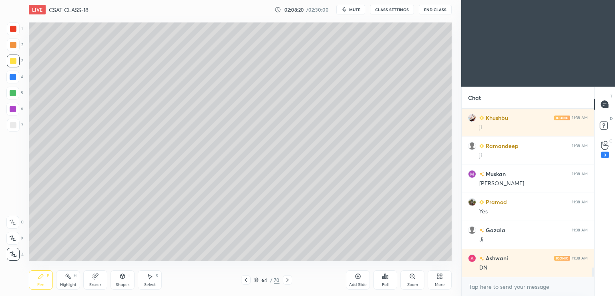
scroll to position [2898, 0]
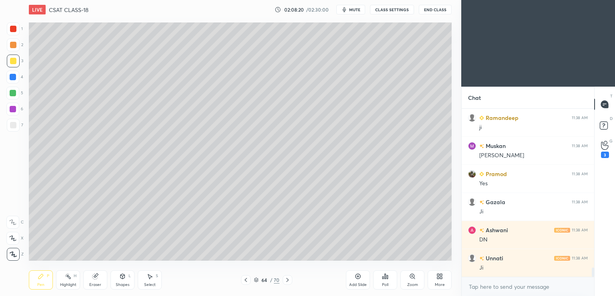
click at [356, 282] on div "Add Slide" at bounding box center [358, 284] width 18 height 4
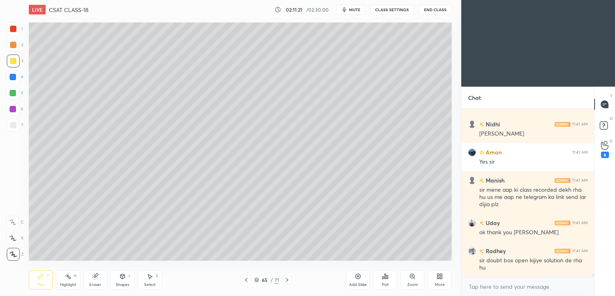
scroll to position [7724, 0]
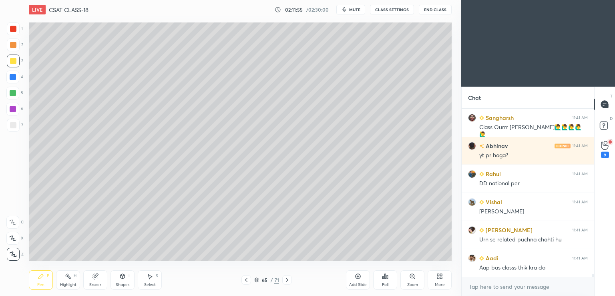
click at [358, 276] on icon at bounding box center [358, 276] width 6 height 6
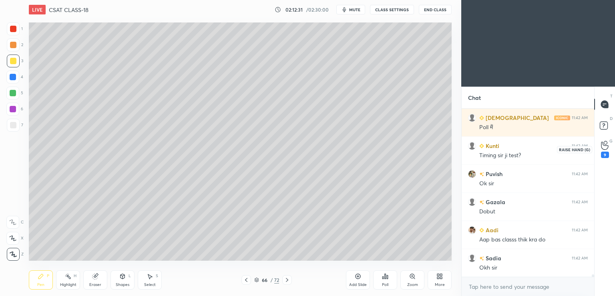
click at [607, 152] on div "9" at bounding box center [605, 154] width 8 height 6
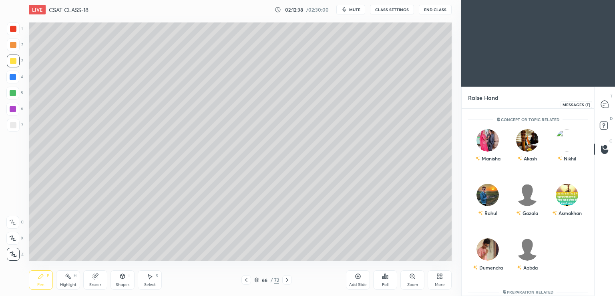
click at [604, 105] on icon at bounding box center [605, 104] width 8 height 8
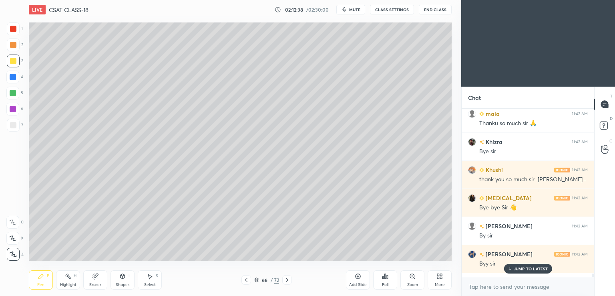
click at [525, 269] on p "JUMP TO LATEST" at bounding box center [531, 268] width 34 height 5
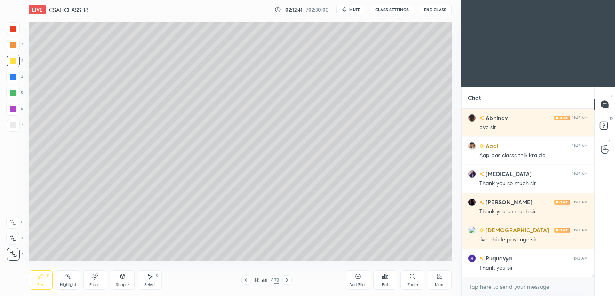
click at [432, 12] on button "End Class" at bounding box center [435, 10] width 33 height 10
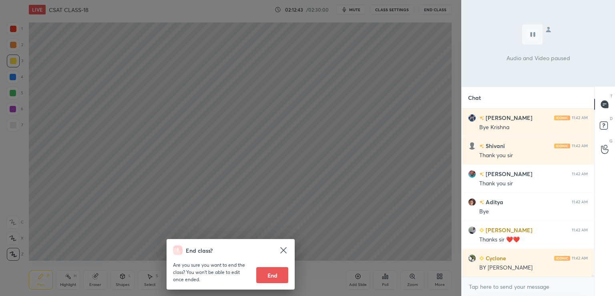
click at [267, 274] on button "End" at bounding box center [272, 275] width 32 height 16
type textarea "x"
